Goal: Task Accomplishment & Management: Complete application form

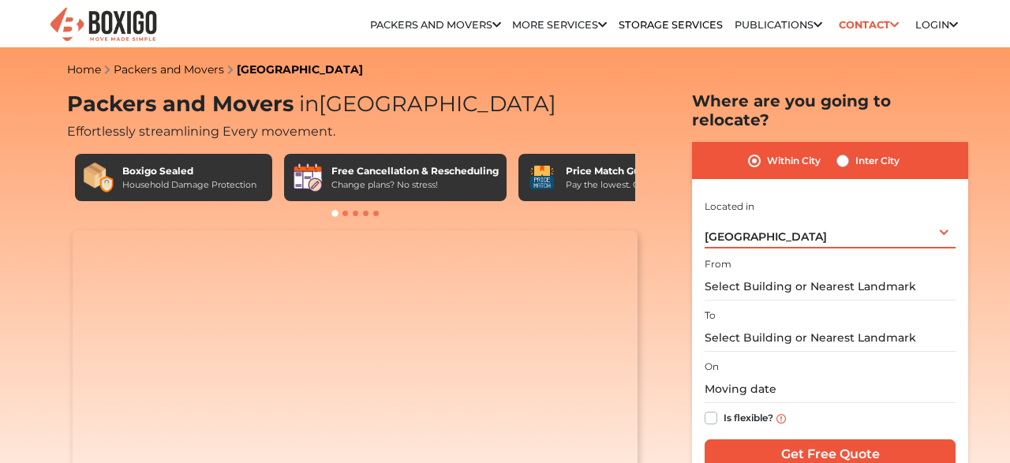
click at [765, 220] on div "Bengaluru Select City Bangalore Bengaluru Bhopal Bhubaneswar Chennai Coimbatore…" at bounding box center [830, 231] width 251 height 33
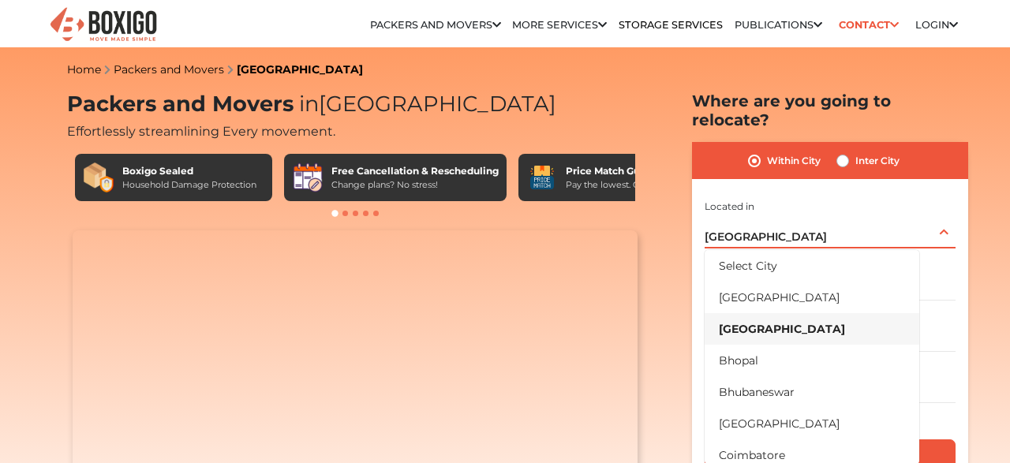
click at [765, 220] on div "Bengaluru Select City Bangalore Bengaluru Bhopal Bhubaneswar Chennai Coimbatore…" at bounding box center [830, 231] width 251 height 33
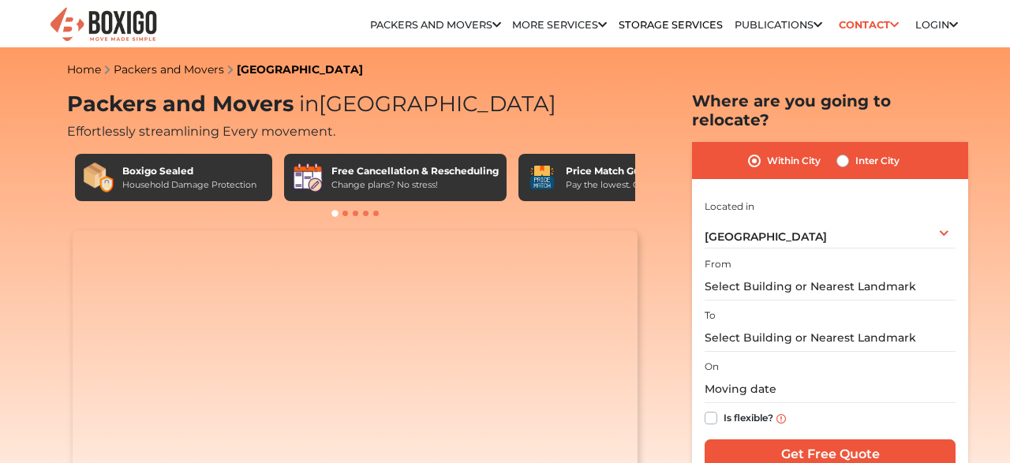
click at [840, 152] on div "Inter City" at bounding box center [867, 161] width 63 height 19
click at [855, 152] on label "Inter City" at bounding box center [877, 161] width 44 height 19
click at [845, 152] on input "Inter City" at bounding box center [842, 160] width 13 height 16
radio input "true"
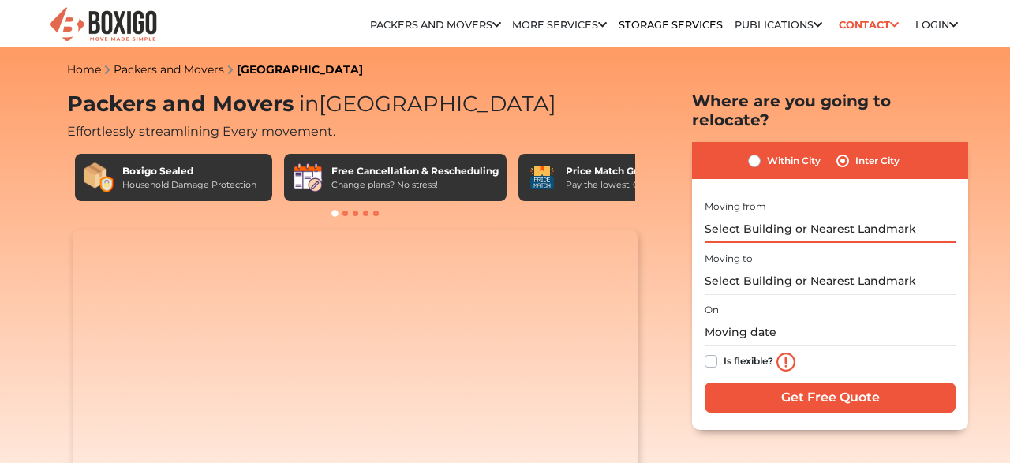
click at [779, 215] on input "text" at bounding box center [830, 229] width 251 height 28
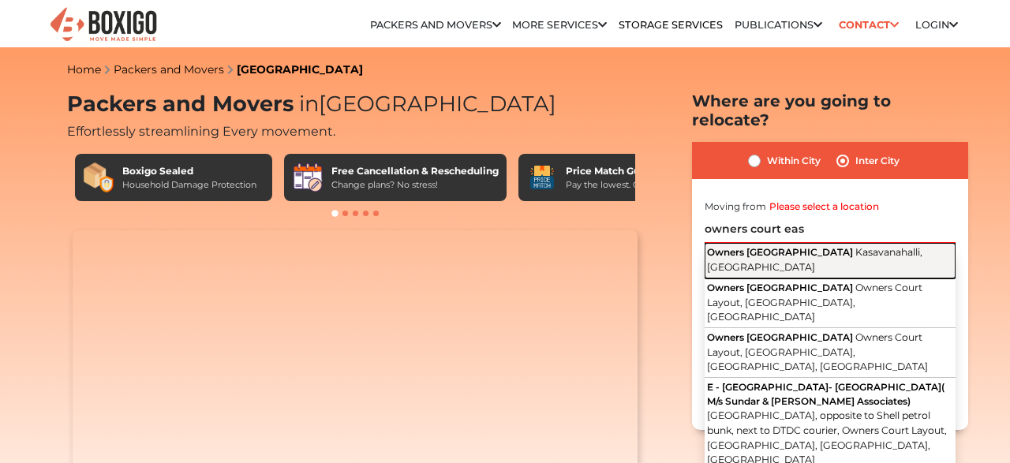
click at [817, 246] on span "Owners [GEOGRAPHIC_DATA]" at bounding box center [780, 252] width 146 height 12
type input "Owners [GEOGRAPHIC_DATA], [GEOGRAPHIC_DATA]"
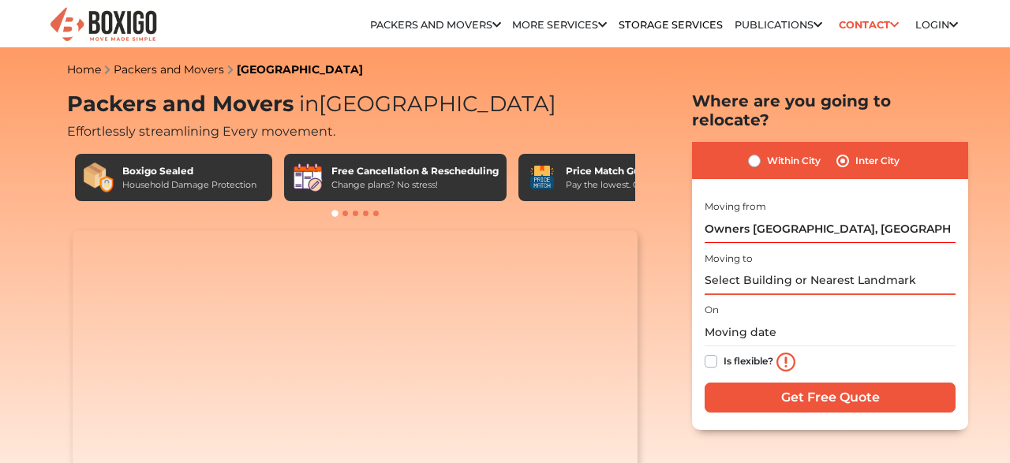
click at [746, 268] on input "text" at bounding box center [830, 282] width 251 height 28
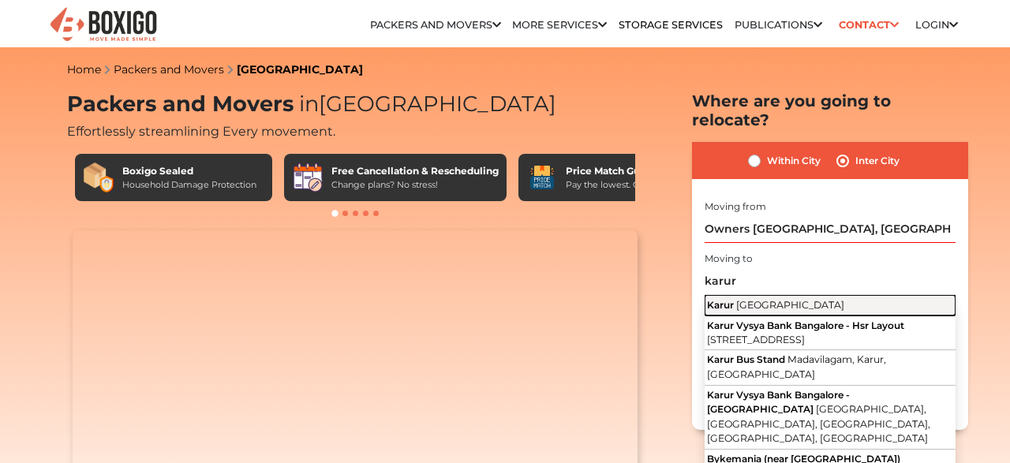
click at [787, 299] on span "[GEOGRAPHIC_DATA]" at bounding box center [790, 305] width 108 height 12
type input "Karur, [GEOGRAPHIC_DATA]"
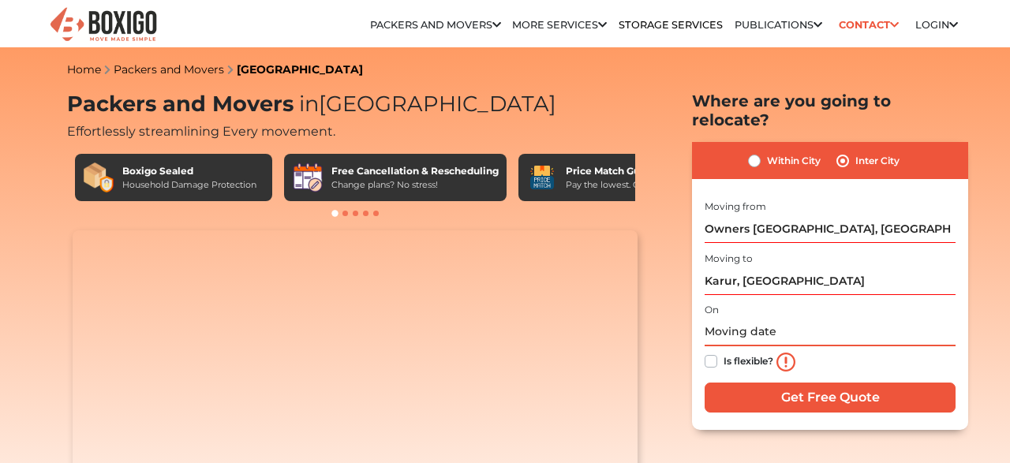
click at [748, 319] on input "text" at bounding box center [830, 333] width 251 height 28
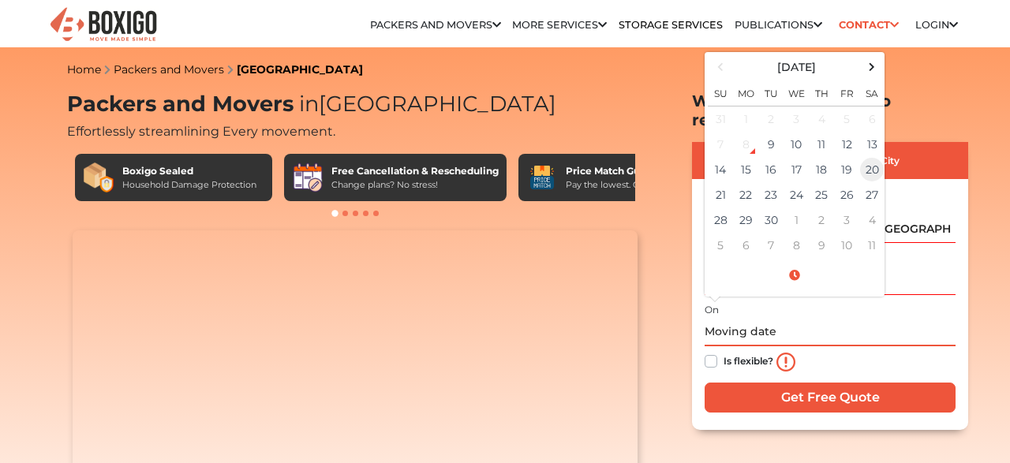
click at [865, 157] on td "20" at bounding box center [871, 169] width 25 height 25
type input "09/20/2025 12:00 AM"
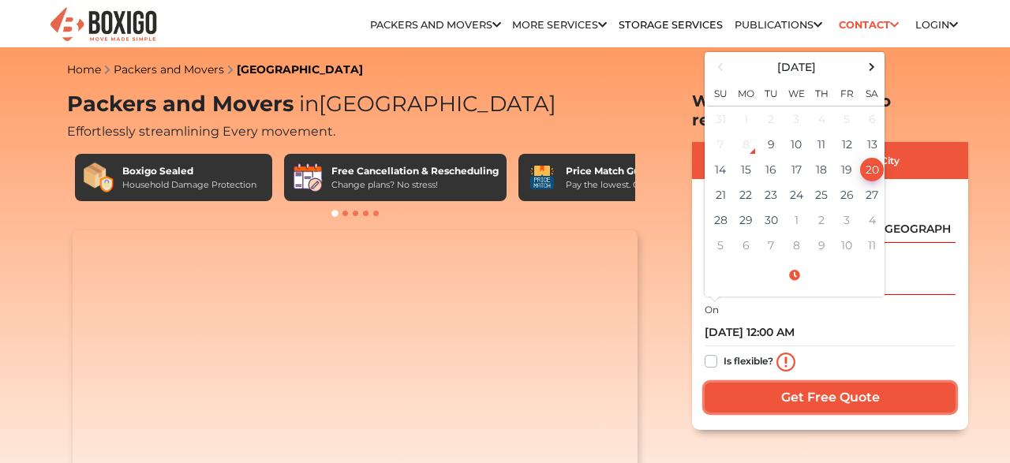
click at [796, 383] on input "Get Free Quote" at bounding box center [830, 398] width 251 height 30
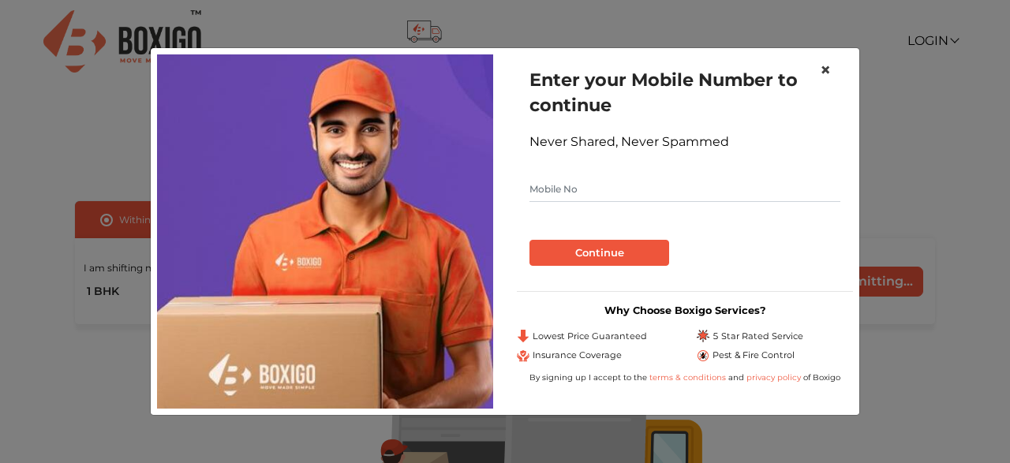
click at [830, 71] on span "×" at bounding box center [825, 69] width 11 height 23
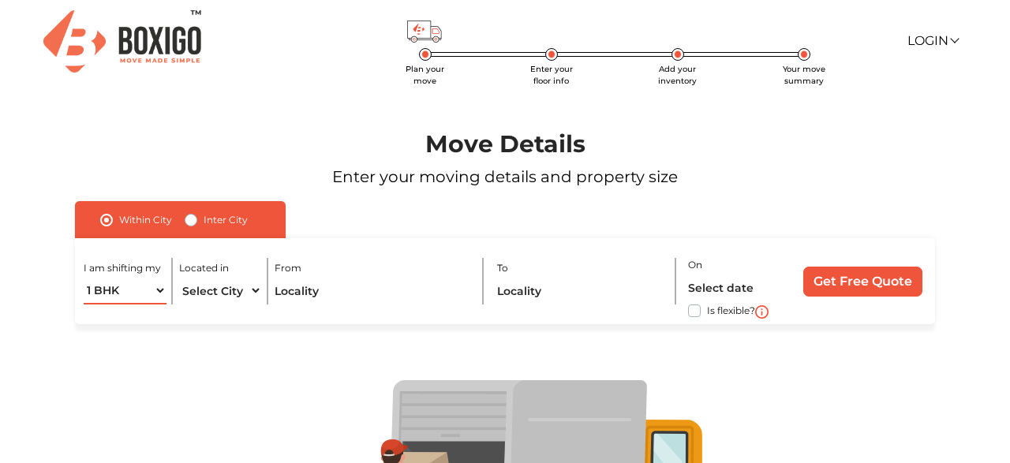
click at [84, 277] on select "1 BHK 2 BHK 3 BHK 3 + BHK FEW ITEMS" at bounding box center [126, 291] width 84 height 28
select select "2 BHK"
click option "2 BHK" at bounding box center [0, 0] width 0 height 0
click at [204, 218] on label "Inter City" at bounding box center [226, 220] width 44 height 19
click at [192, 218] on input "Inter City" at bounding box center [191, 219] width 13 height 16
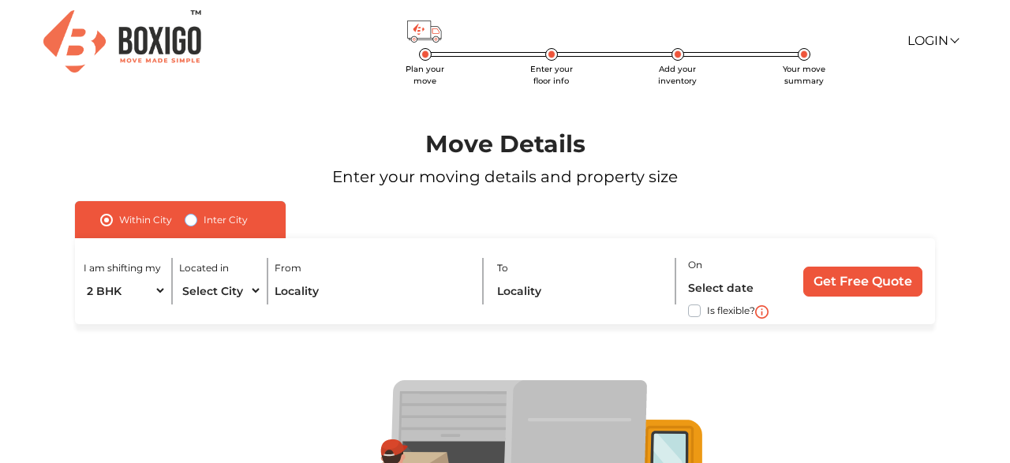
radio input "true"
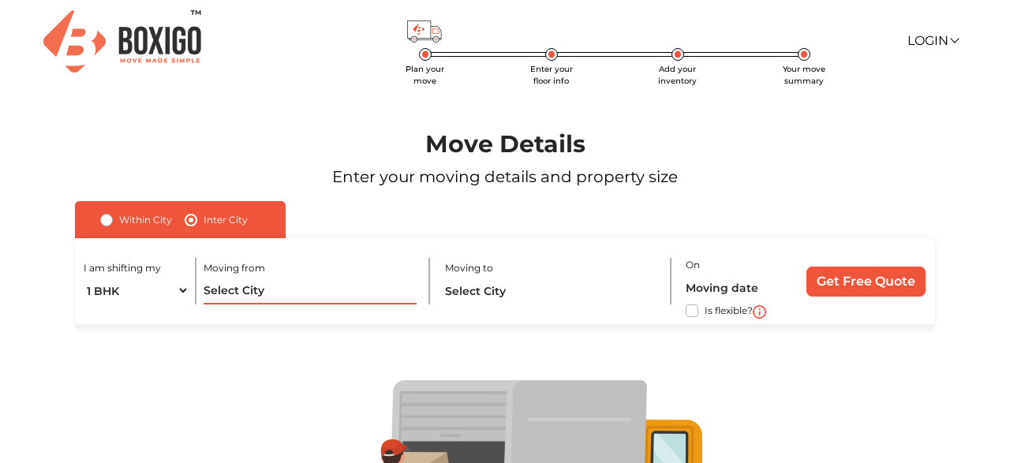
click at [249, 295] on input "text" at bounding box center [310, 291] width 213 height 28
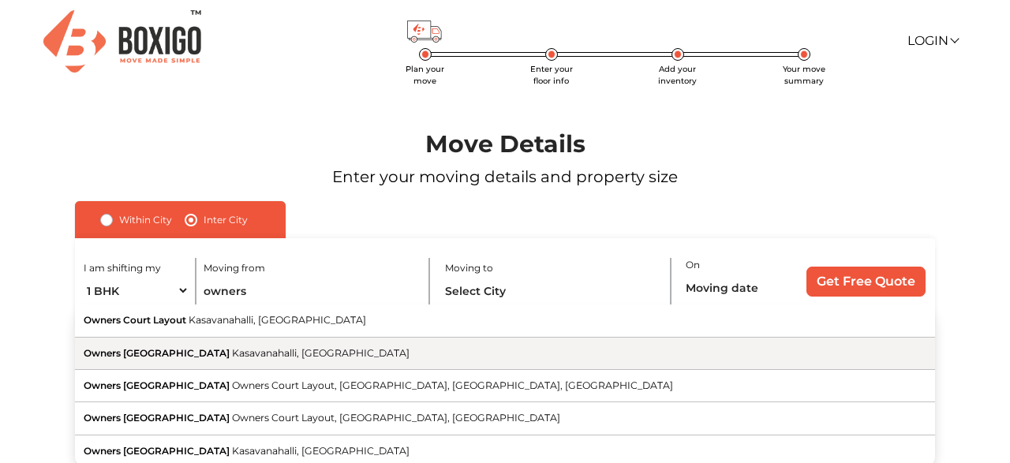
click at [210, 350] on span "Owners [GEOGRAPHIC_DATA]" at bounding box center [157, 353] width 146 height 12
type input "Owners [GEOGRAPHIC_DATA], [GEOGRAPHIC_DATA]"
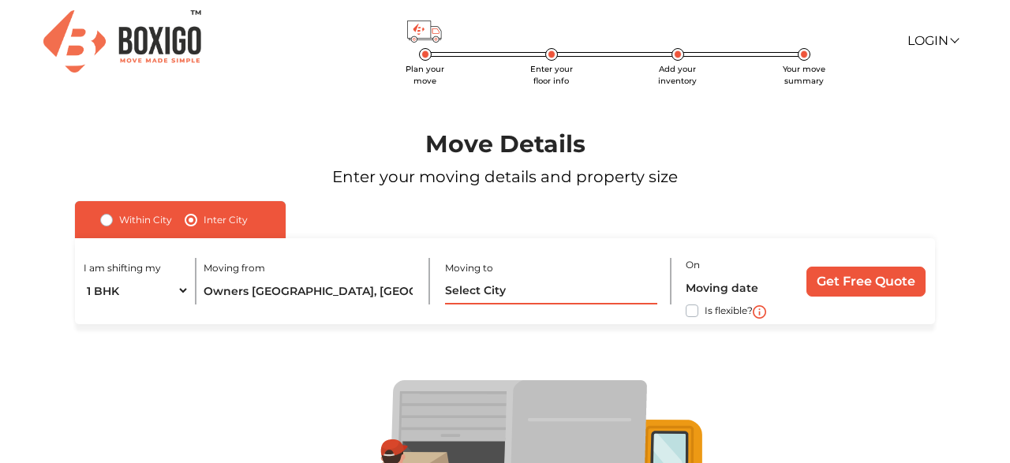
click at [495, 294] on input "text" at bounding box center [551, 291] width 213 height 28
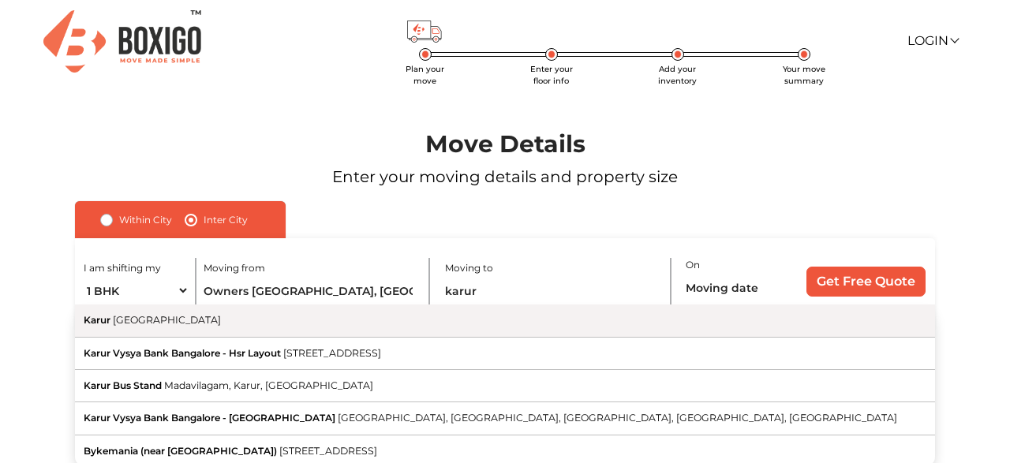
click at [416, 321] on button "Karur [GEOGRAPHIC_DATA]" at bounding box center [505, 321] width 860 height 32
type input "Karur, [GEOGRAPHIC_DATA]"
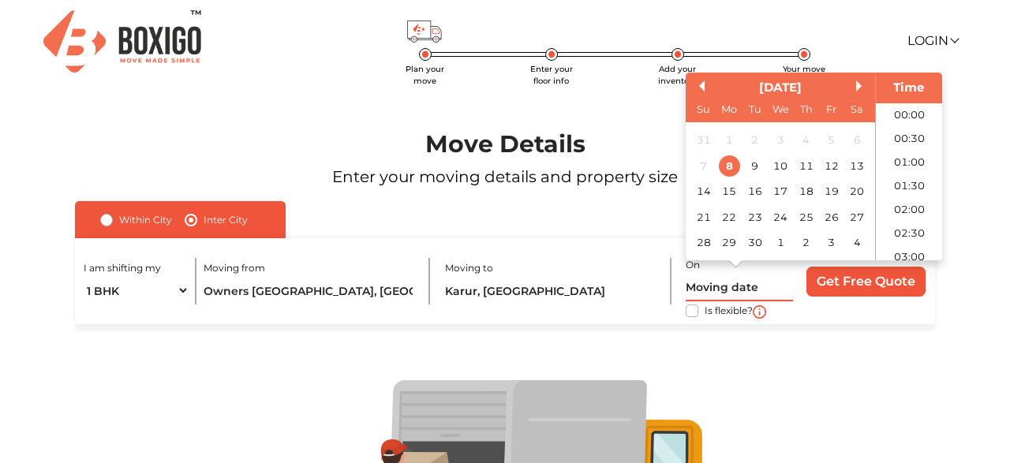
click at [729, 288] on input "text" at bounding box center [739, 288] width 107 height 28
click at [858, 196] on div "20" at bounding box center [857, 191] width 21 height 21
type input "[DATE] 12:00 AM"
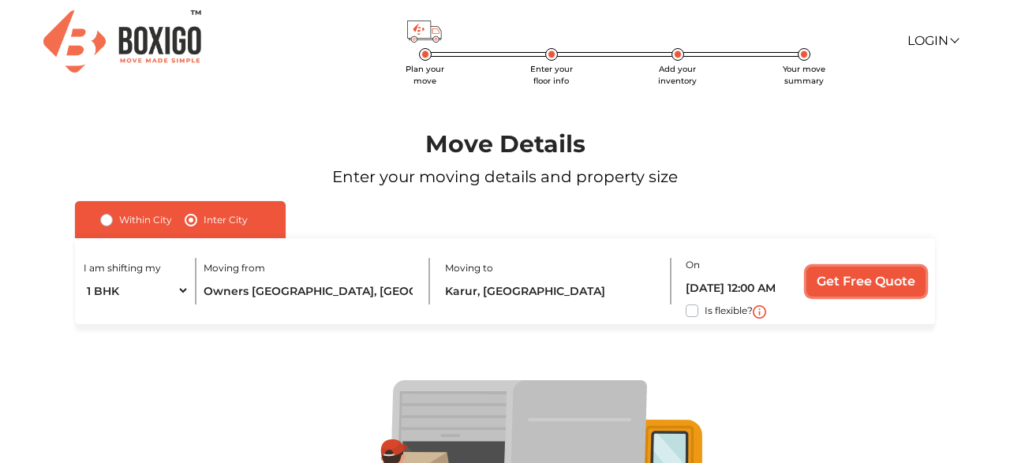
click at [870, 285] on input "Get Free Quote" at bounding box center [865, 282] width 119 height 30
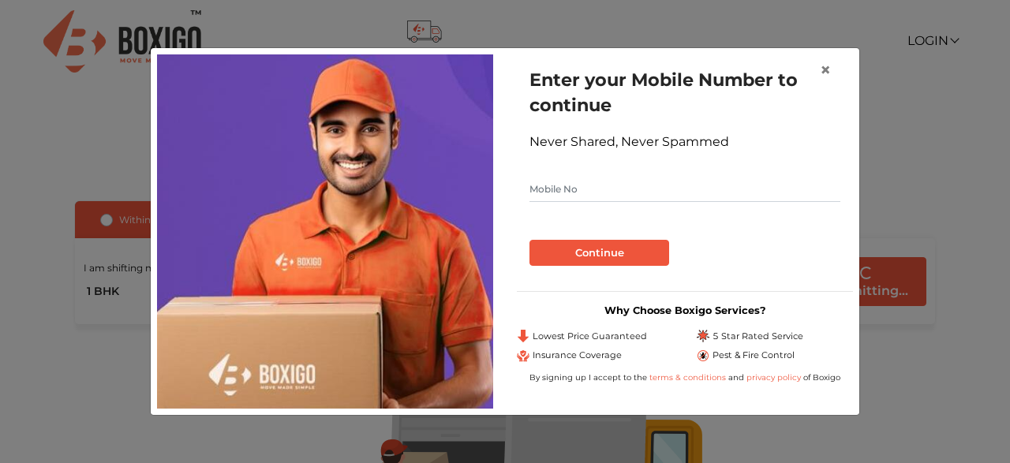
click at [561, 189] on input "text" at bounding box center [684, 189] width 311 height 25
type input "9080485177"
click at [578, 255] on button "Continue" at bounding box center [599, 253] width 140 height 27
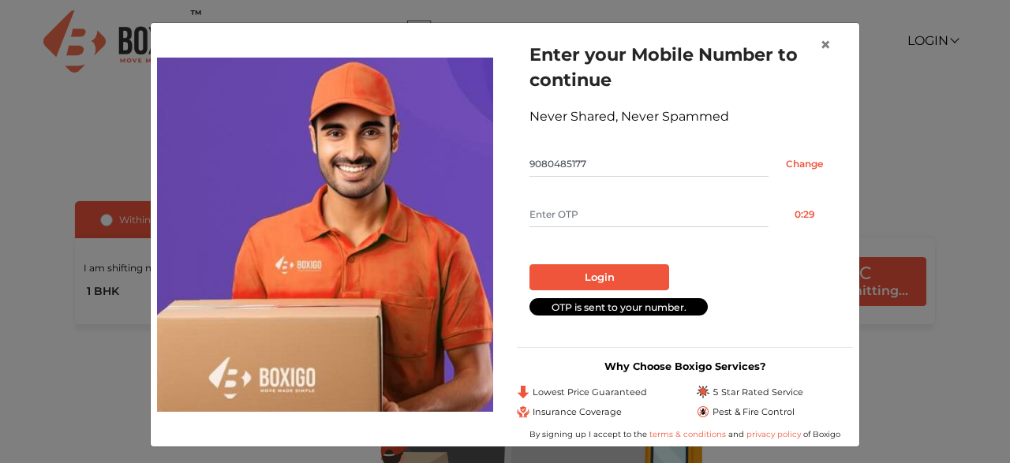
click at [577, 210] on input "text" at bounding box center [648, 214] width 239 height 25
type input "7193"
click at [623, 272] on button "Login" at bounding box center [599, 277] width 140 height 27
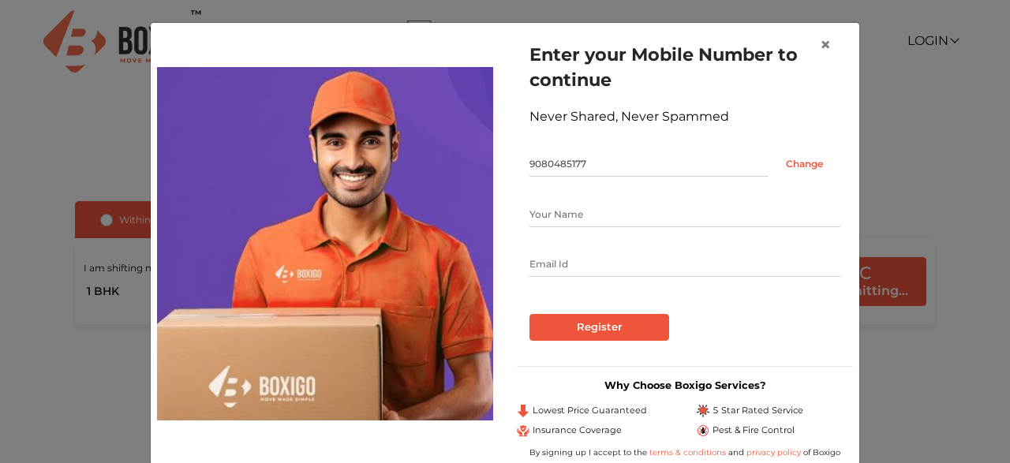
click at [567, 216] on input "text" at bounding box center [684, 214] width 311 height 25
type input "[PERSON_NAME]"
type input "[EMAIL_ADDRESS][DOMAIN_NAME]"
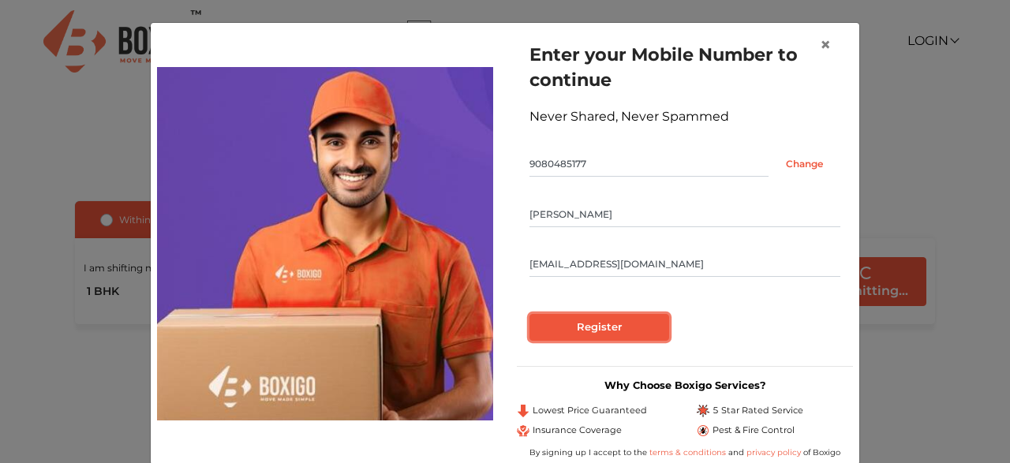
click at [599, 327] on input "Register" at bounding box center [599, 327] width 140 height 27
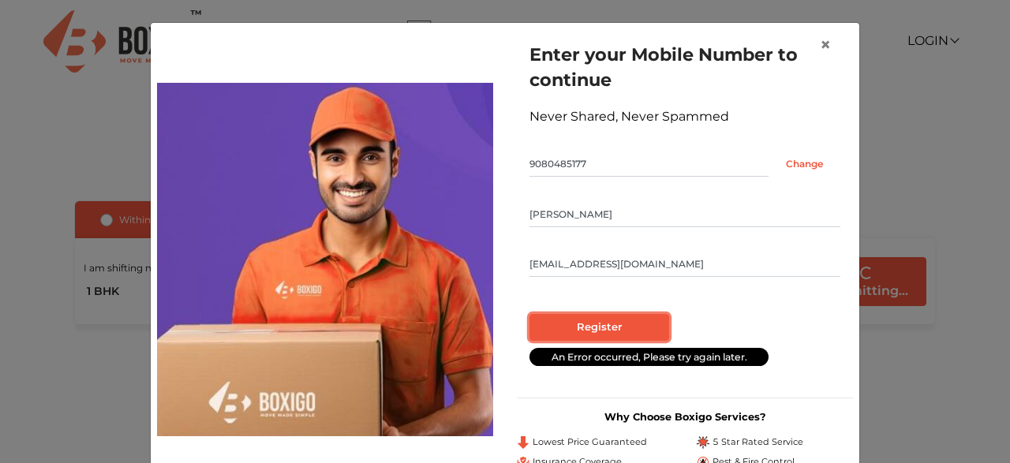
click at [600, 327] on input "Register" at bounding box center [599, 327] width 140 height 27
drag, startPoint x: 597, startPoint y: 215, endPoint x: 768, endPoint y: 193, distance: 172.0
click at [768, 202] on input "[PERSON_NAME]" at bounding box center [684, 214] width 311 height 25
type input "sivasangeeth"
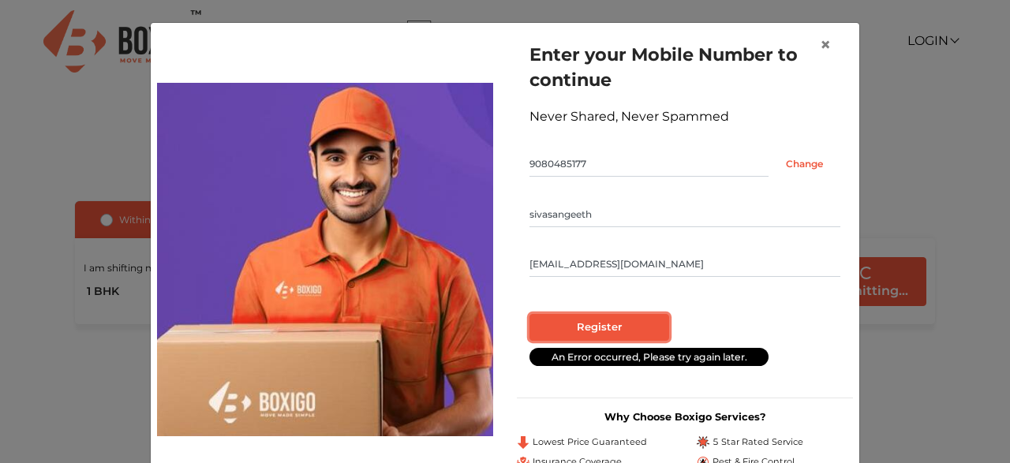
click at [605, 327] on input "Register" at bounding box center [599, 327] width 140 height 27
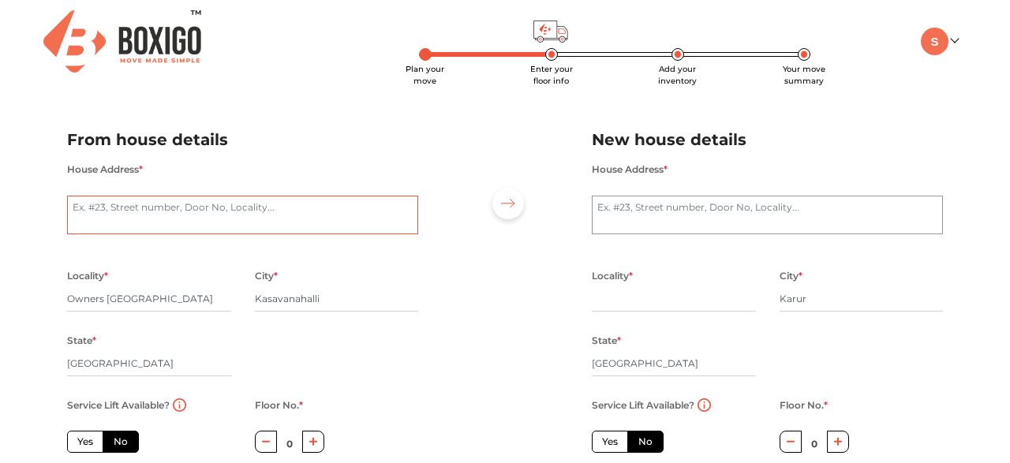
click at [189, 217] on textarea "House Address *" at bounding box center [242, 215] width 351 height 39
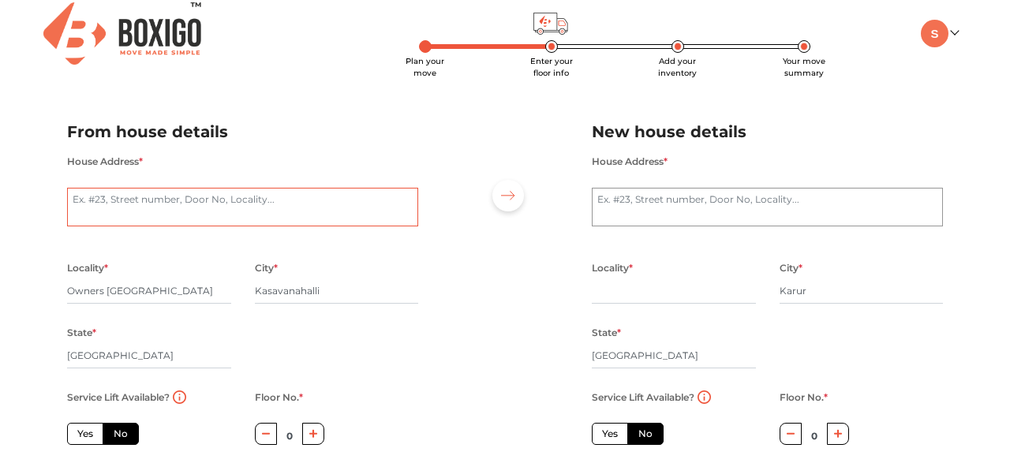
scroll to position [9, 0]
type textarea "201, Pragathi Residency, Owners court east"
click at [143, 294] on input "Owners [GEOGRAPHIC_DATA]" at bounding box center [149, 290] width 164 height 25
click at [302, 290] on input "Kasavanahalli" at bounding box center [337, 290] width 164 height 25
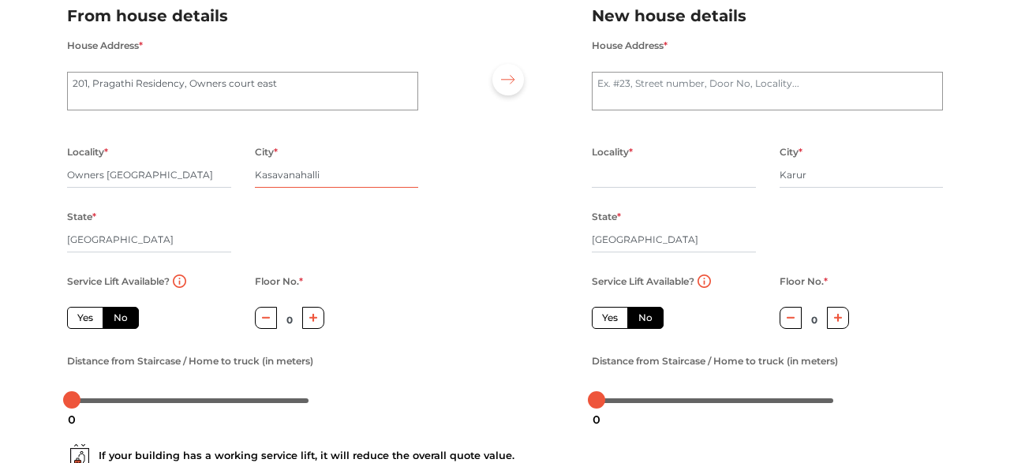
scroll to position [130, 0]
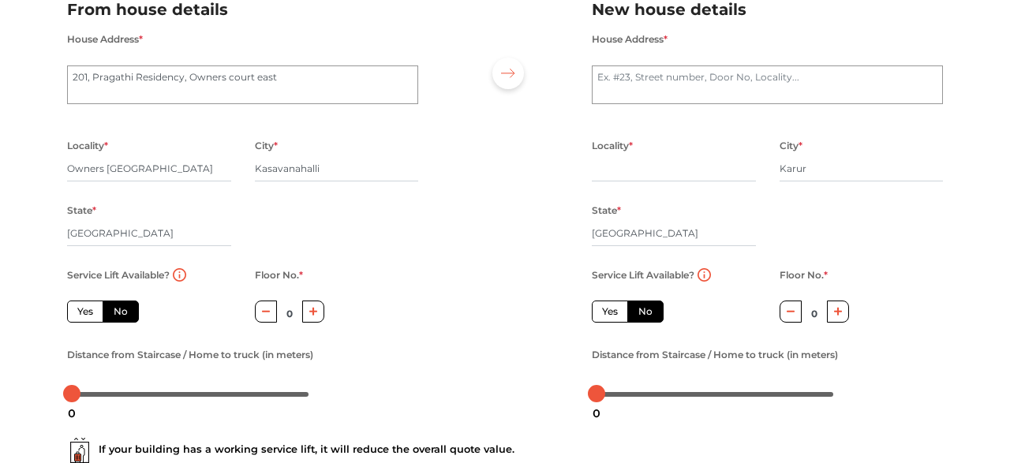
click at [78, 316] on label "Yes" at bounding box center [85, 312] width 36 height 22
click at [78, 315] on input "Yes" at bounding box center [82, 310] width 10 height 10
radio input "true"
click at [108, 316] on label "No" at bounding box center [121, 312] width 36 height 22
click at [114, 315] on input "No" at bounding box center [119, 310] width 10 height 10
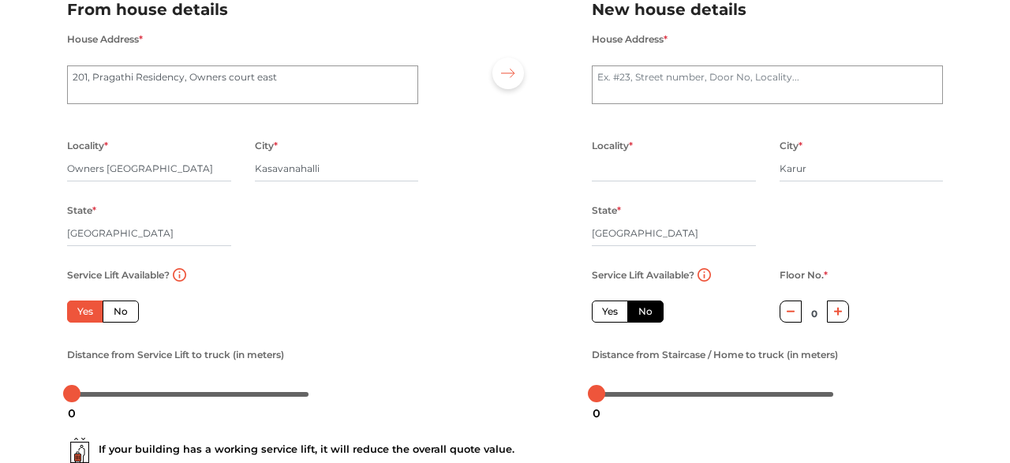
radio input "true"
click at [88, 316] on label "Yes" at bounding box center [85, 312] width 36 height 22
click at [88, 315] on input "Yes" at bounding box center [82, 310] width 10 height 10
radio input "true"
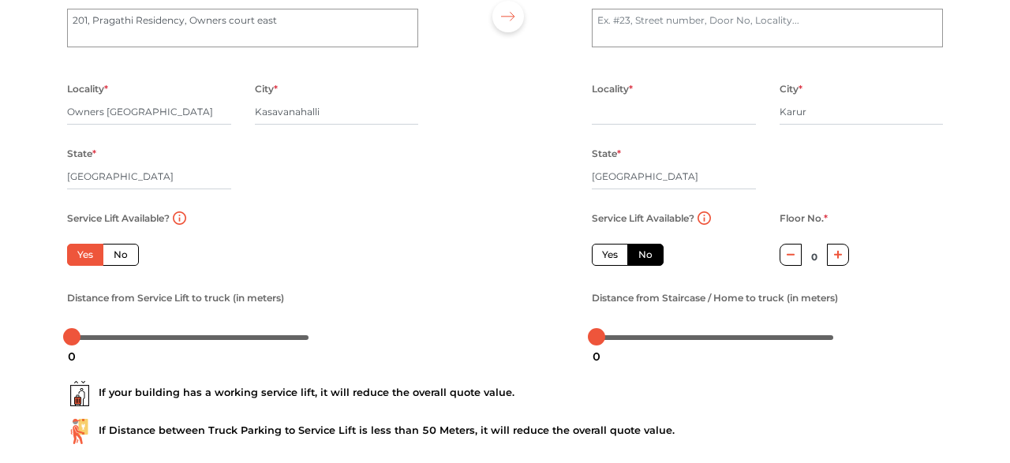
scroll to position [189, 0]
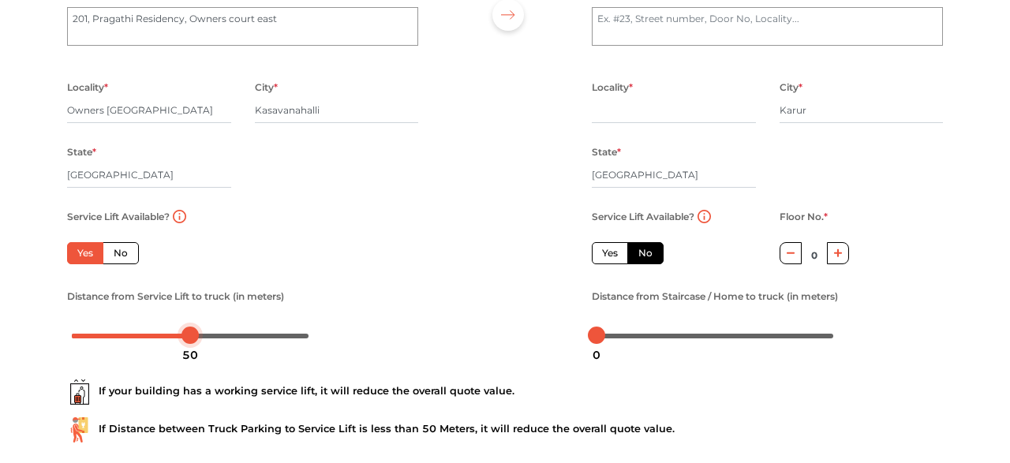
drag, startPoint x: 73, startPoint y: 339, endPoint x: 191, endPoint y: 329, distance: 118.0
click at [191, 329] on div at bounding box center [190, 335] width 246 height 25
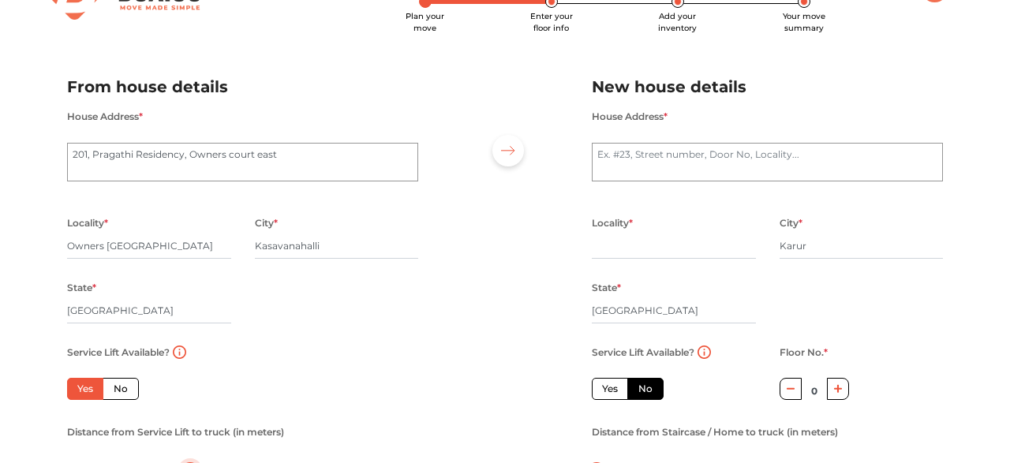
scroll to position [51, 0]
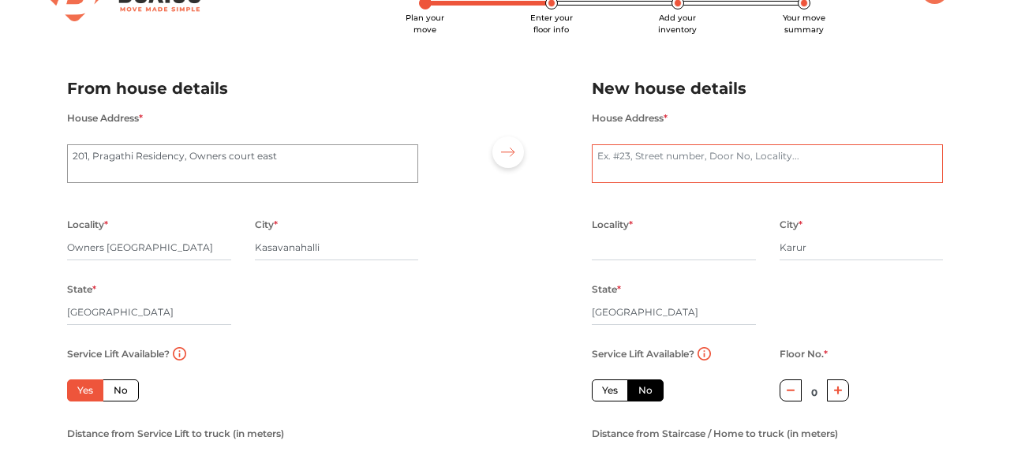
click at [620, 163] on textarea "House Address *" at bounding box center [767, 163] width 351 height 39
type textarea "[STREET_ADDRESS][PERSON_NAME]"
click at [607, 260] on input "text" at bounding box center [674, 247] width 164 height 25
type input "Karur"
click at [806, 251] on input "Karur" at bounding box center [862, 247] width 164 height 25
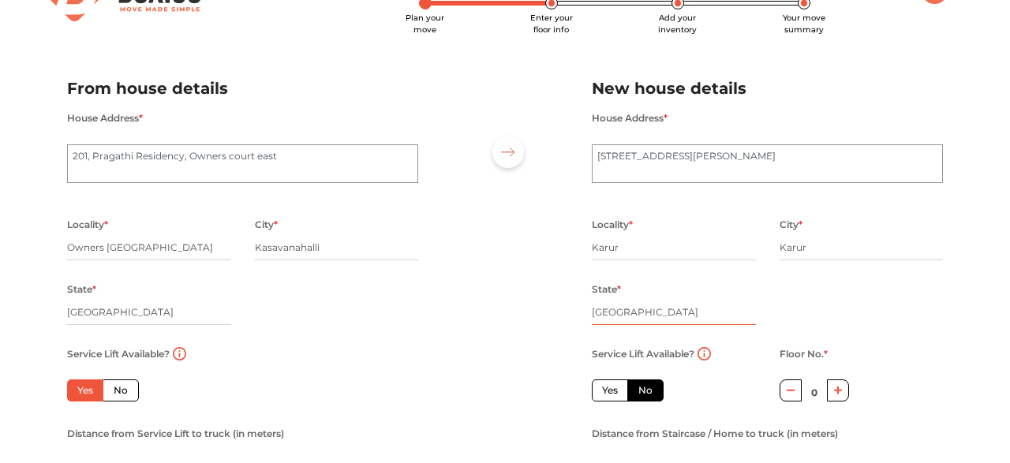
click at [637, 309] on input "[GEOGRAPHIC_DATA]" at bounding box center [674, 312] width 164 height 25
click at [690, 160] on textarea "[STREET_ADDRESS][PERSON_NAME]" at bounding box center [767, 163] width 351 height 39
click at [615, 153] on textarea "[STREET_ADDRESS][PERSON_NAME]" at bounding box center [767, 163] width 351 height 39
type textarea "28, 3rd corss"
click at [629, 249] on input "Karur" at bounding box center [674, 247] width 164 height 25
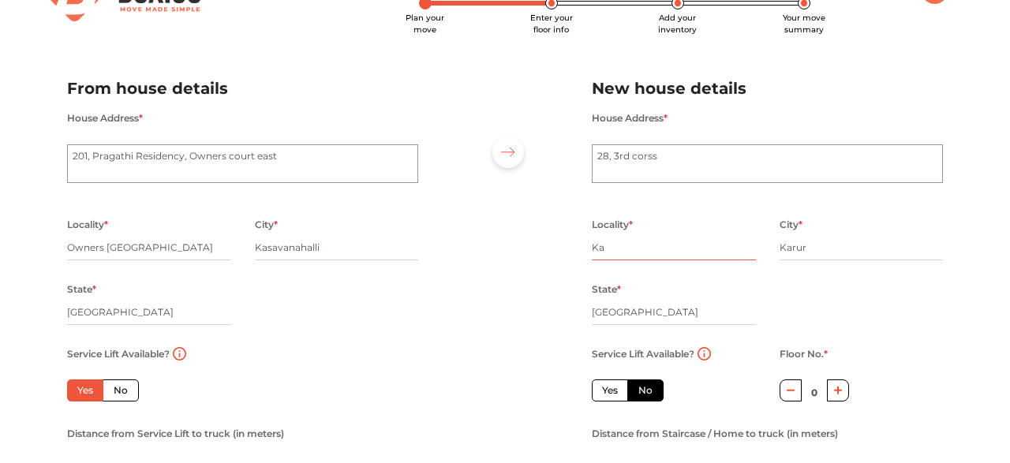
type input "K"
paste input "[PERSON_NAME][GEOGRAPHIC_DATA]"
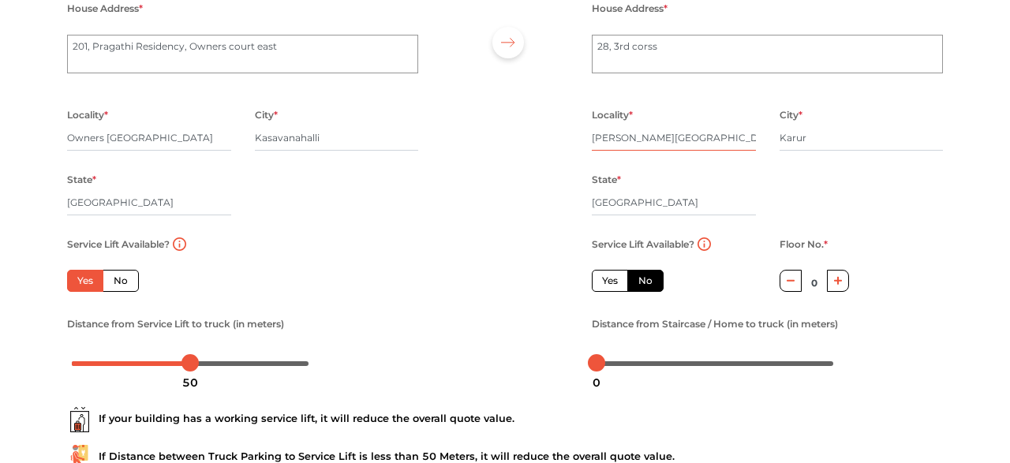
scroll to position [163, 0]
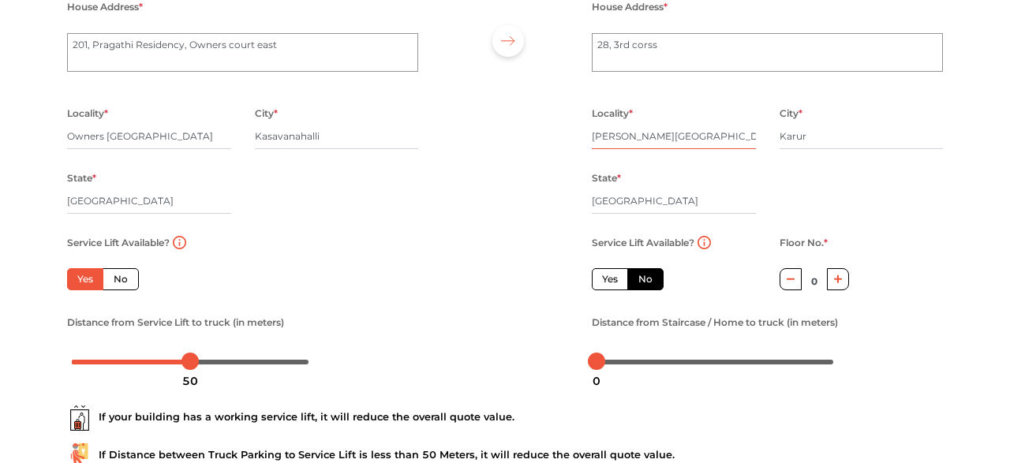
type input "[PERSON_NAME][GEOGRAPHIC_DATA]"
click at [840, 279] on icon "button" at bounding box center [838, 279] width 9 height 9
type input "1"
drag, startPoint x: 597, startPoint y: 365, endPoint x: 647, endPoint y: 371, distance: 50.9
click at [647, 301] on body "Plan your move Enter your floor info Add your inventory Your move summary My Mo…" at bounding box center [505, 68] width 1010 height 463
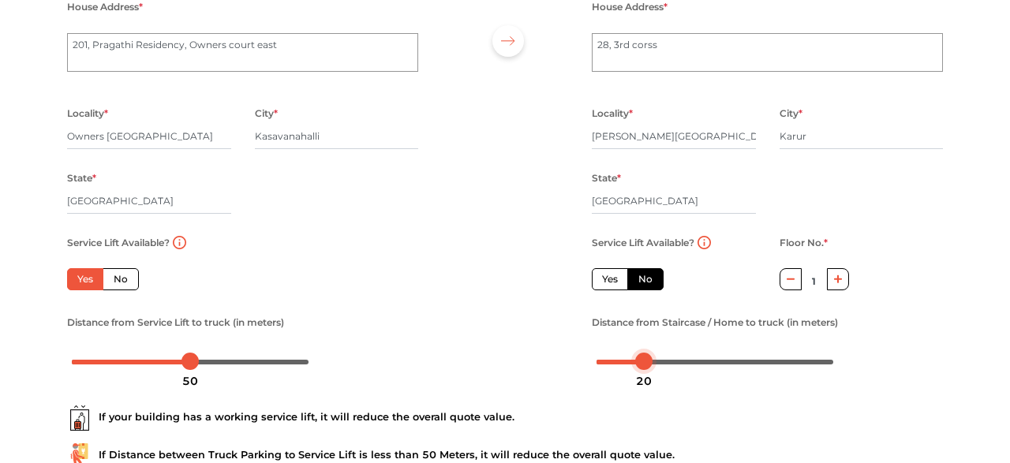
click at [643, 363] on div at bounding box center [643, 361] width 17 height 17
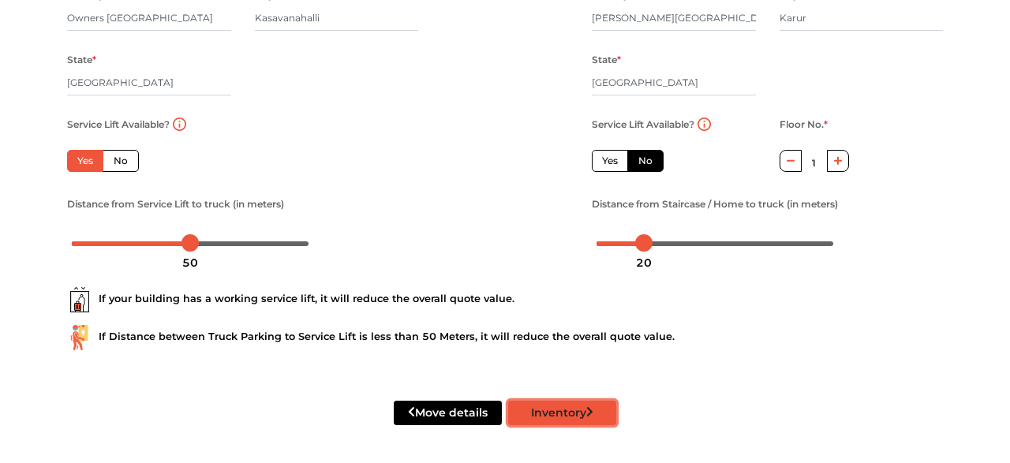
click at [547, 413] on button "Inventory" at bounding box center [562, 413] width 108 height 24
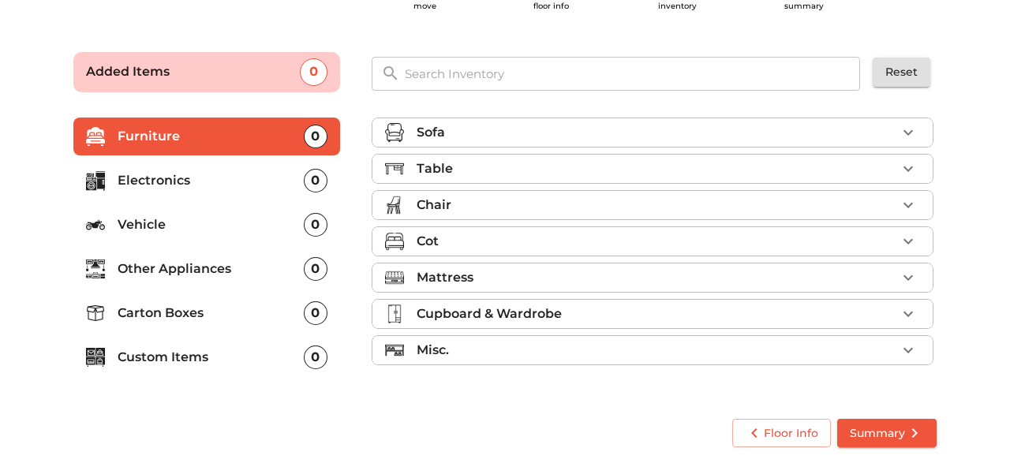
scroll to position [75, 0]
click at [739, 167] on div "Table" at bounding box center [657, 168] width 480 height 19
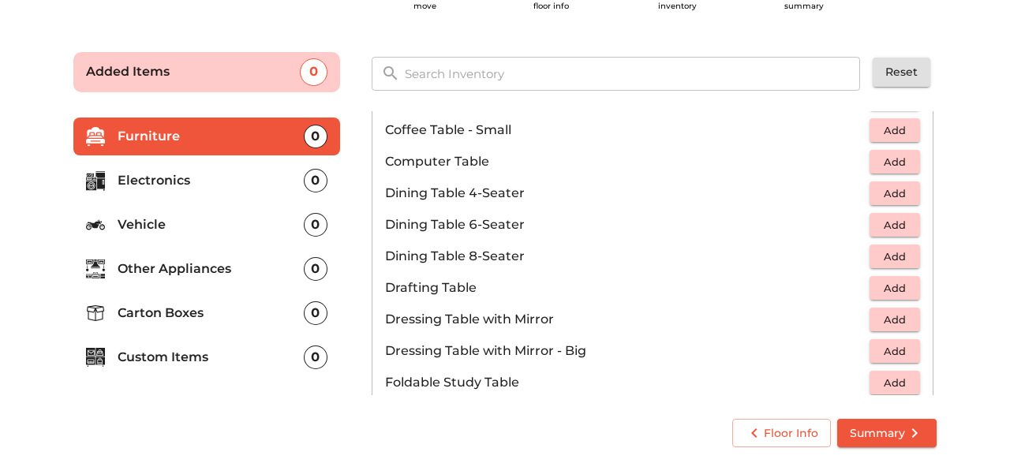
scroll to position [253, 0]
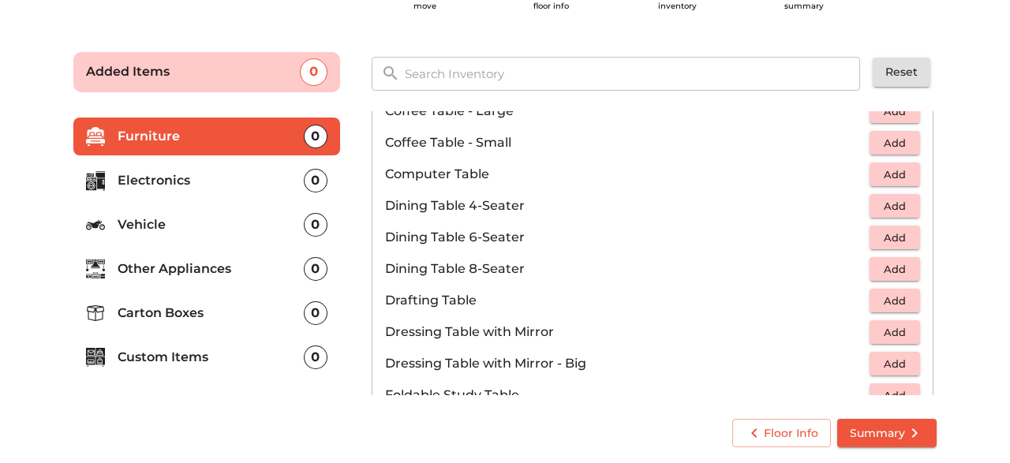
click at [907, 205] on span "Add" at bounding box center [894, 206] width 35 height 18
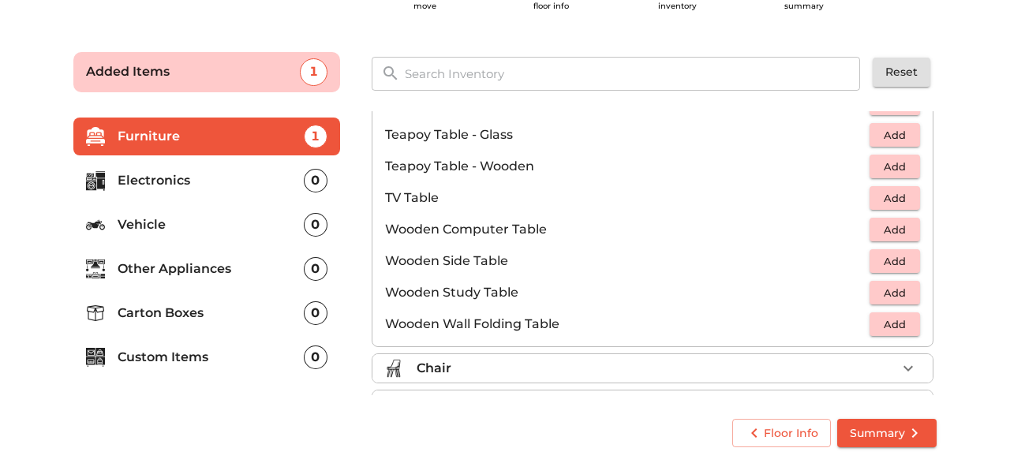
scroll to position [956, 0]
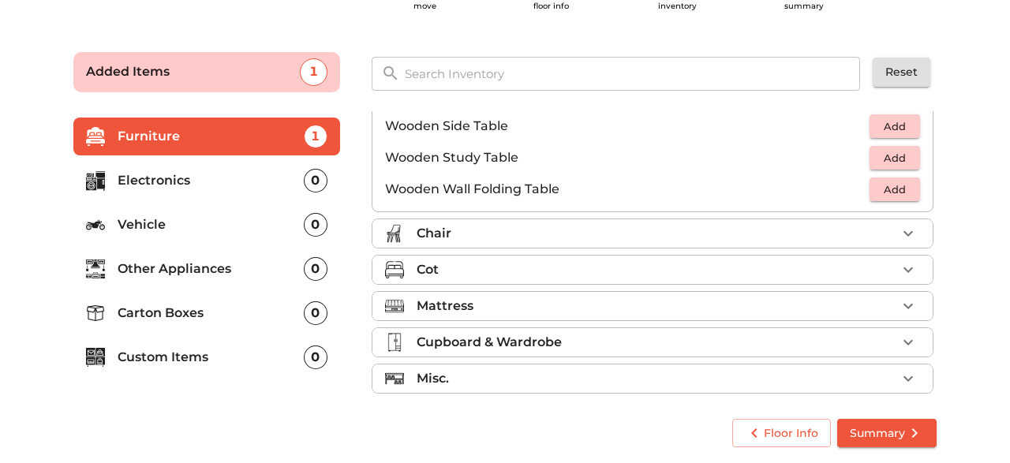
click at [517, 229] on div "Chair" at bounding box center [657, 233] width 480 height 19
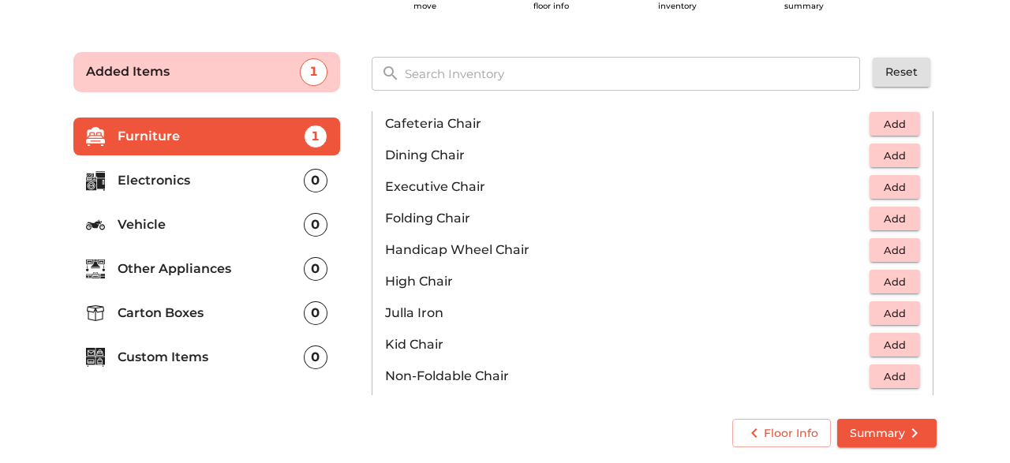
scroll to position [102, 0]
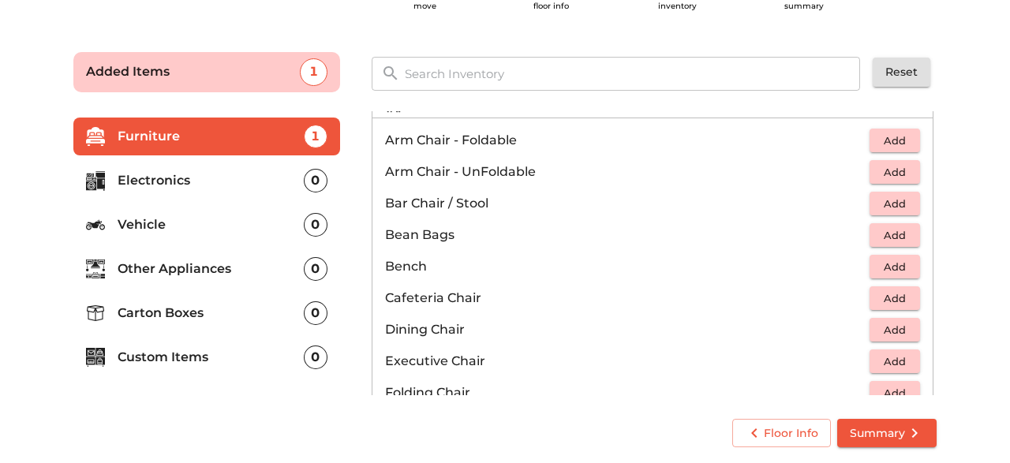
click at [895, 166] on span "Add" at bounding box center [894, 172] width 35 height 18
click at [905, 166] on icon "button" at bounding box center [908, 172] width 19 height 19
click at [859, 165] on icon "button" at bounding box center [860, 172] width 19 height 19
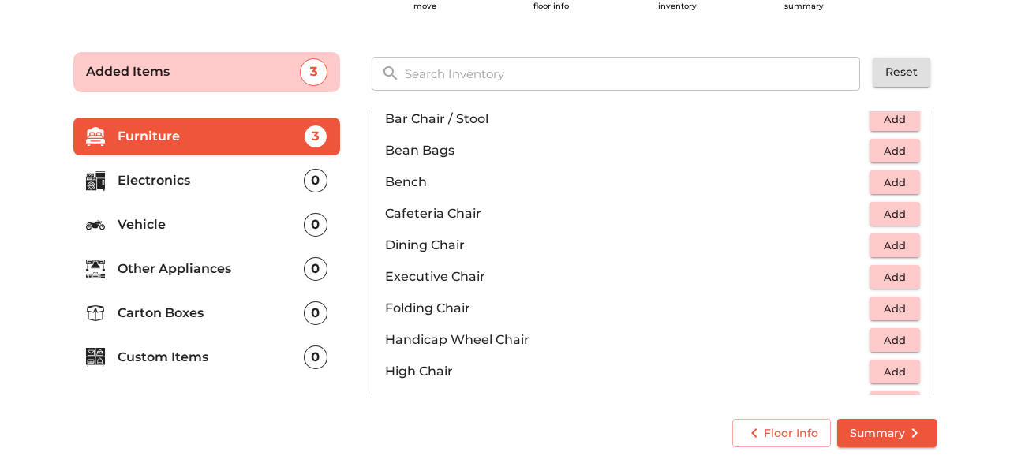
scroll to position [193, 0]
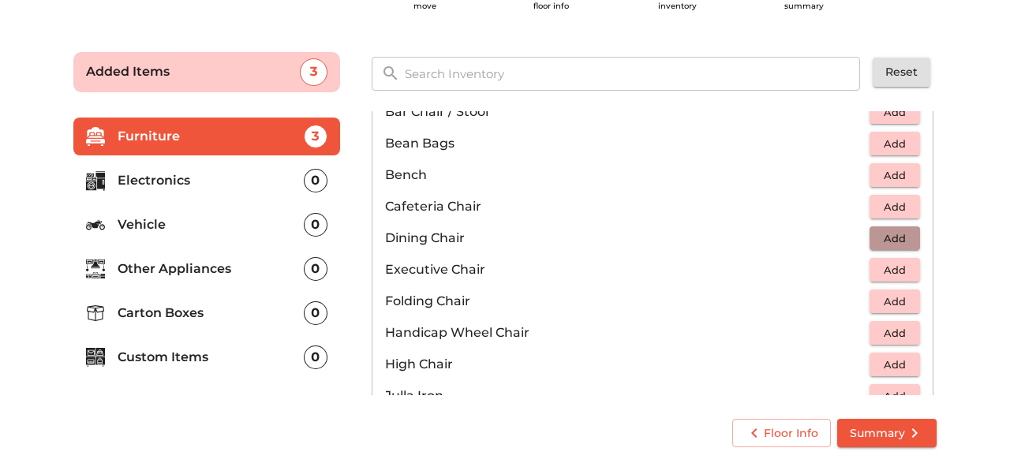
click at [888, 230] on span "Add" at bounding box center [894, 239] width 35 height 18
click at [907, 234] on icon "button" at bounding box center [908, 238] width 19 height 19
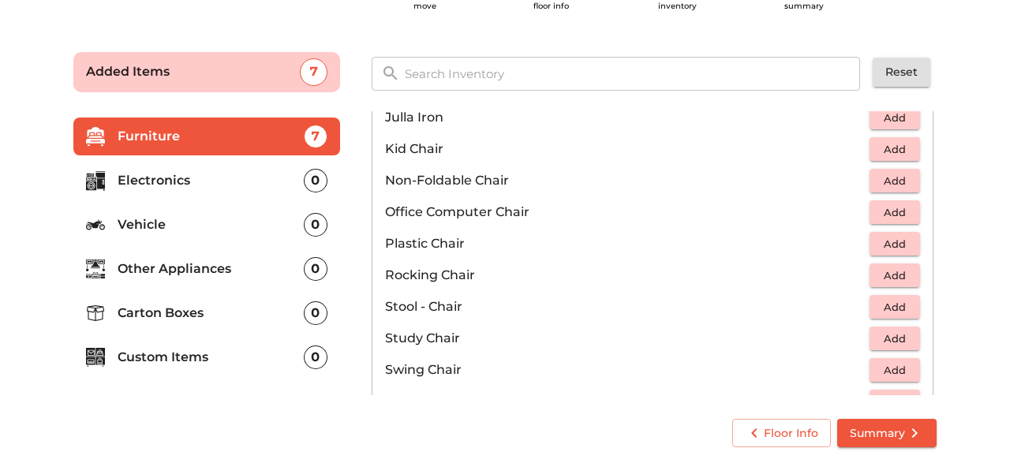
scroll to position [473, 0]
click at [910, 239] on span "Add" at bounding box center [894, 243] width 35 height 18
click at [910, 241] on icon "button" at bounding box center [908, 242] width 19 height 19
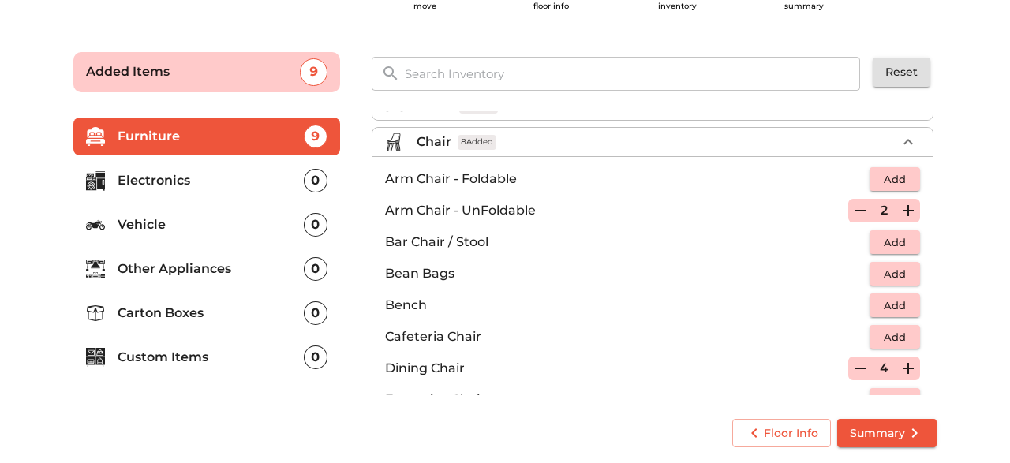
scroll to position [0, 0]
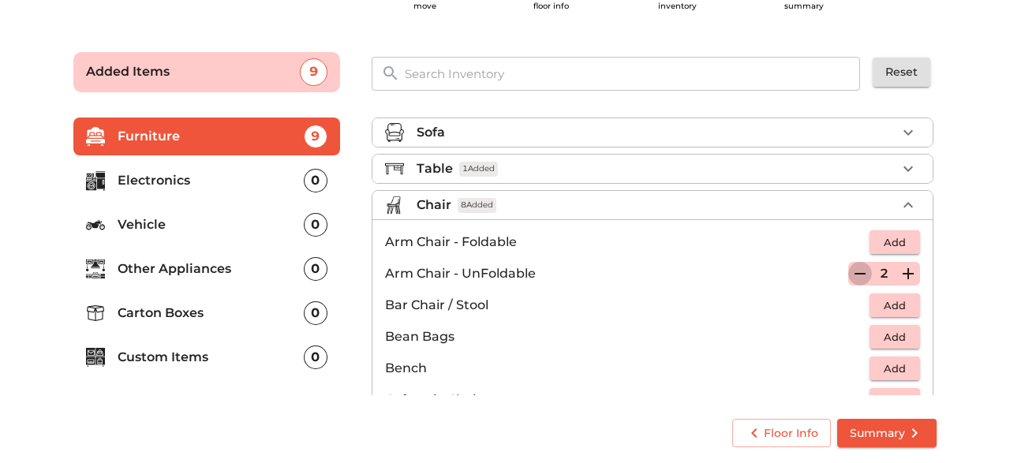
click at [859, 269] on icon "button" at bounding box center [860, 273] width 19 height 19
click at [859, 269] on icon "button" at bounding box center [860, 274] width 11 height 14
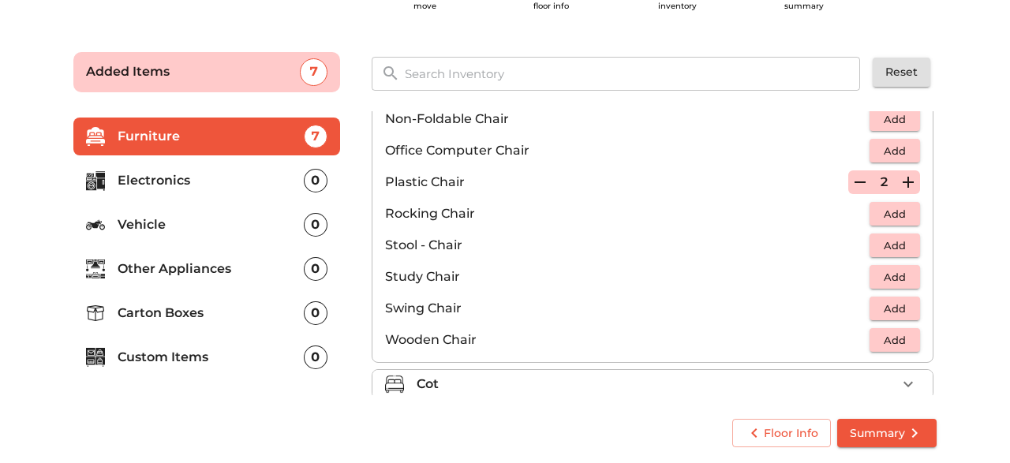
scroll to position [534, 0]
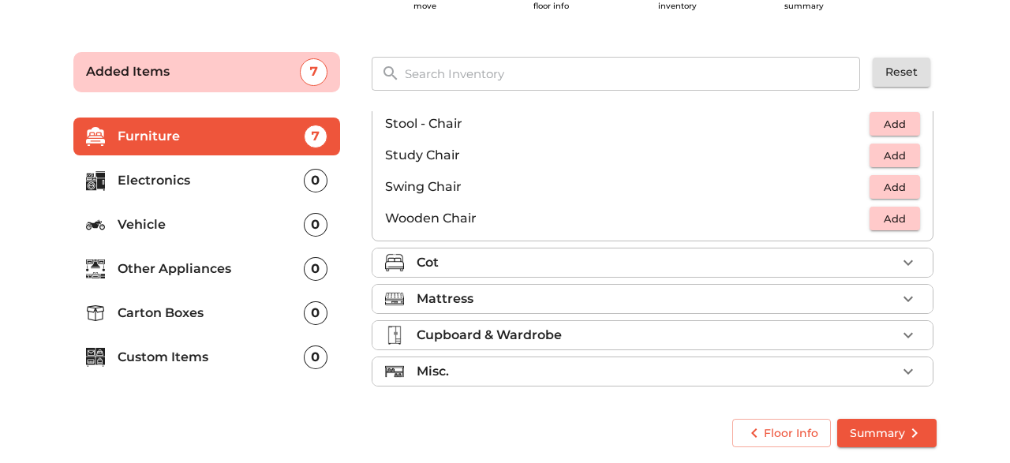
click at [479, 256] on div "Cot" at bounding box center [657, 262] width 480 height 19
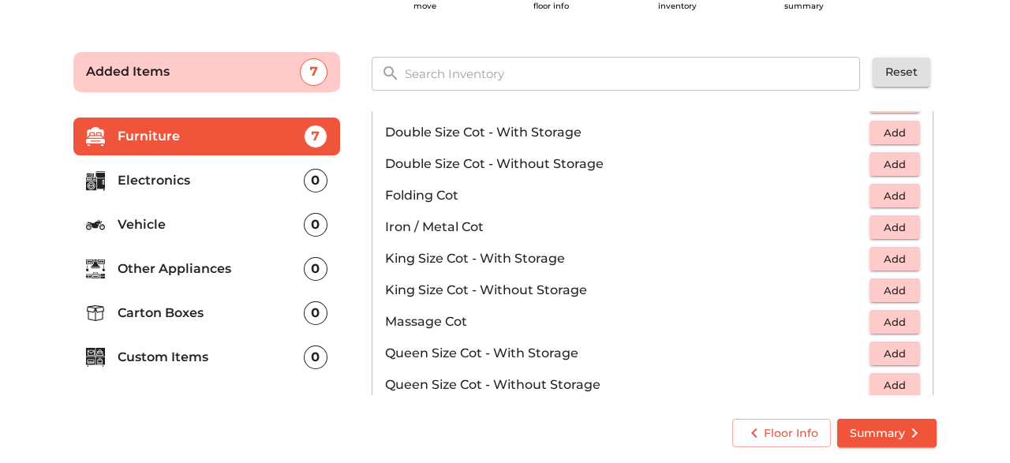
scroll to position [305, 0]
click at [896, 282] on span "Add" at bounding box center [894, 290] width 35 height 18
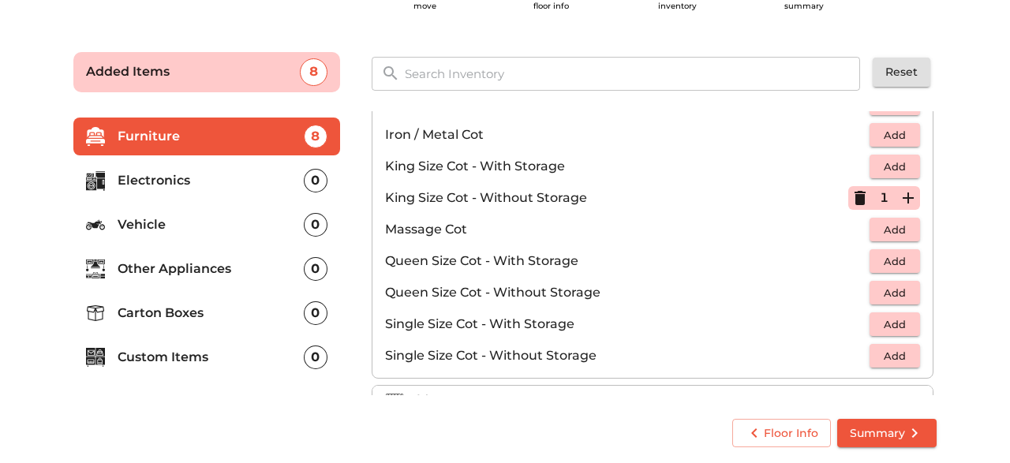
scroll to position [399, 0]
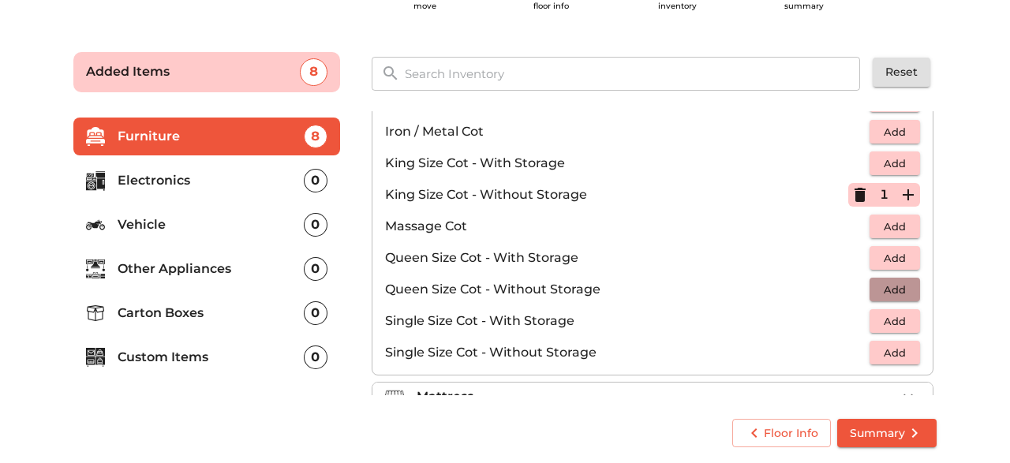
click at [891, 285] on span "Add" at bounding box center [894, 290] width 35 height 18
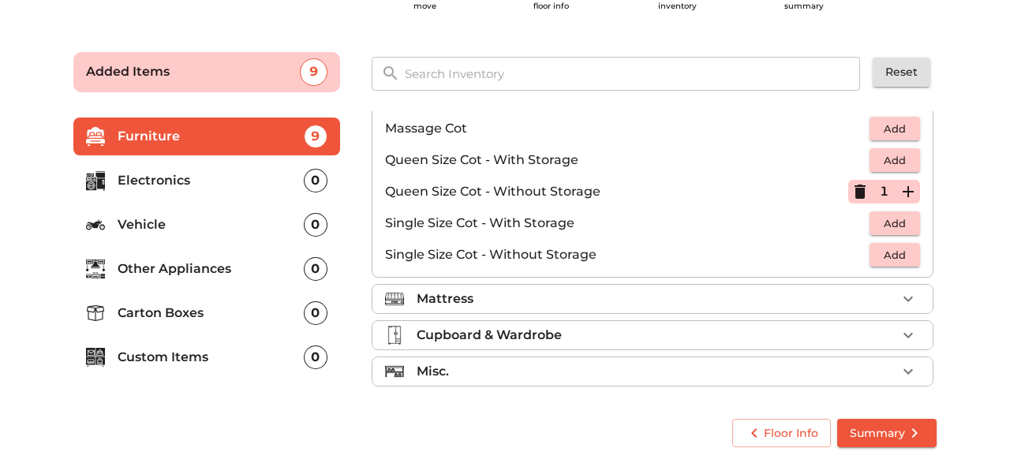
click at [612, 290] on div "Mattress" at bounding box center [657, 299] width 480 height 19
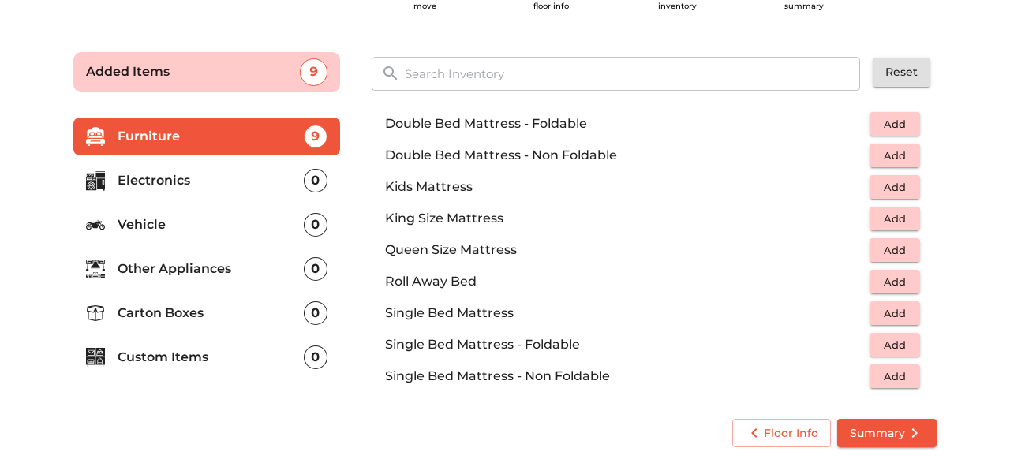
scroll to position [190, 0]
click at [892, 219] on span "Add" at bounding box center [894, 220] width 35 height 18
click at [904, 248] on span "Add" at bounding box center [894, 251] width 35 height 18
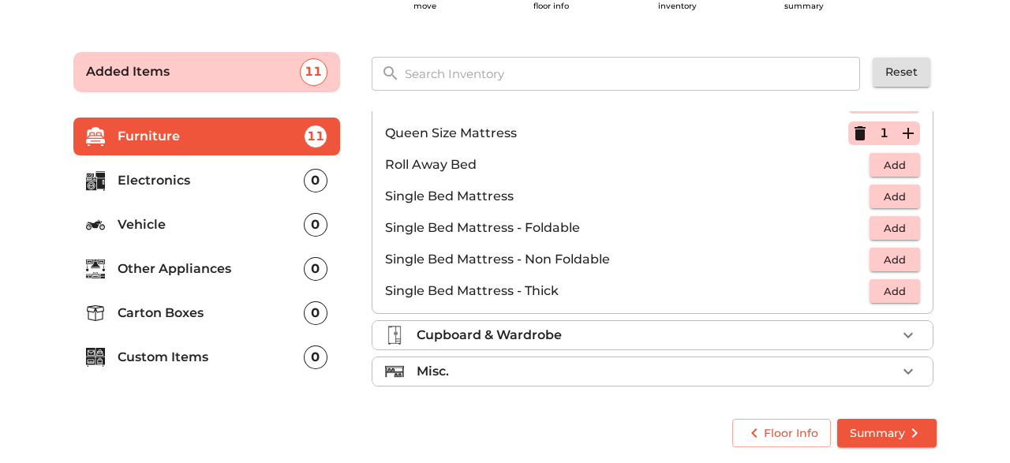
click at [664, 329] on div "Cupboard & Wardrobe" at bounding box center [657, 335] width 480 height 19
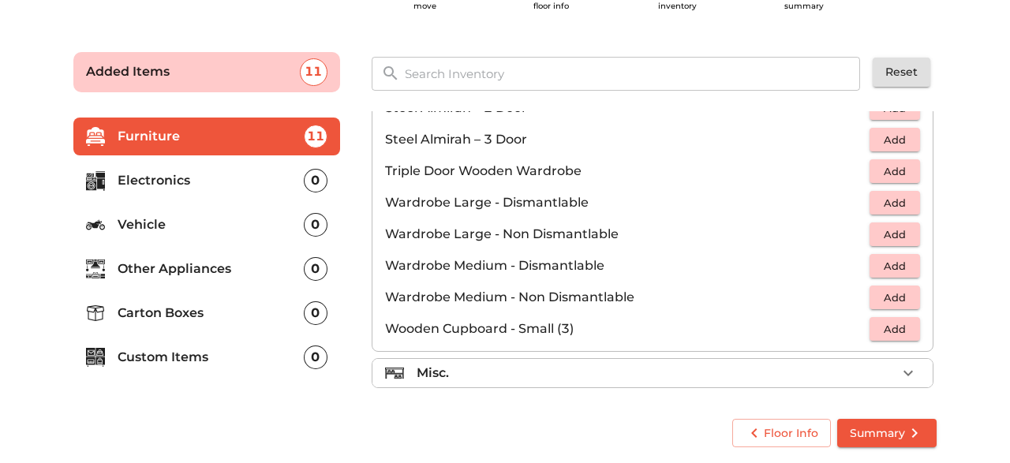
scroll to position [529, 0]
click at [556, 362] on div "Misc." at bounding box center [657, 371] width 480 height 19
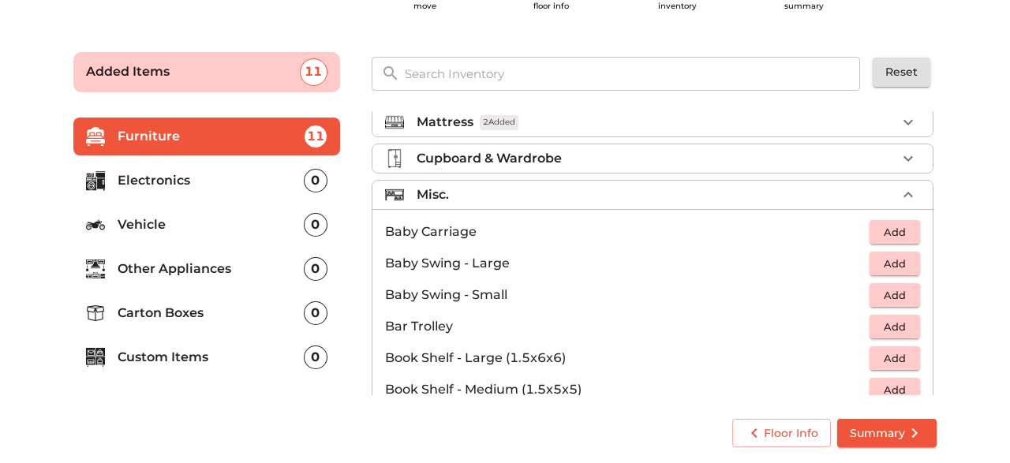
scroll to position [158, 0]
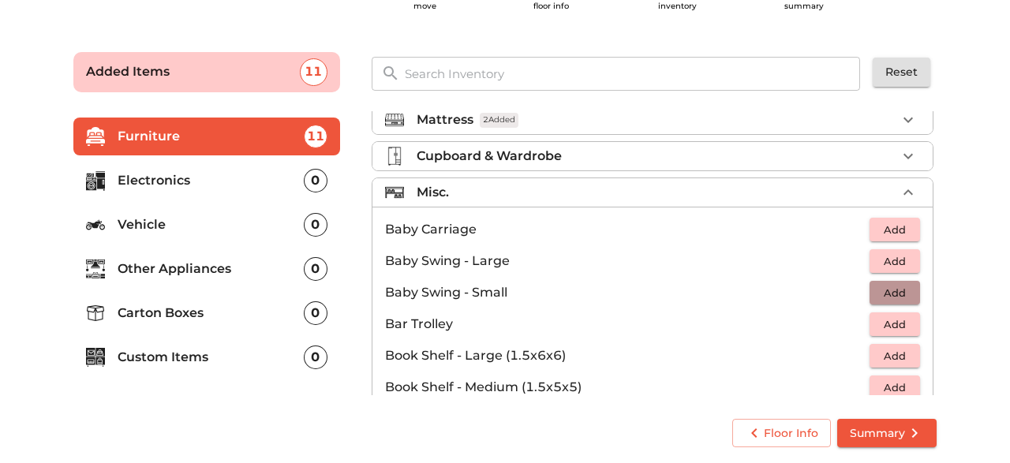
click at [899, 284] on span "Add" at bounding box center [894, 293] width 35 height 18
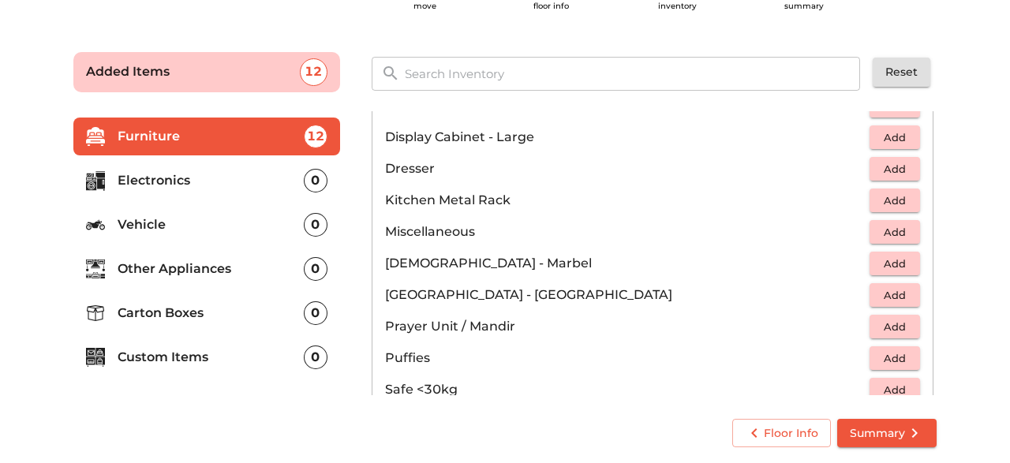
scroll to position [503, 0]
click at [889, 290] on span "Add" at bounding box center [894, 295] width 35 height 18
click at [859, 291] on icon "button" at bounding box center [860, 295] width 11 height 14
click at [905, 324] on span "Add" at bounding box center [894, 327] width 35 height 18
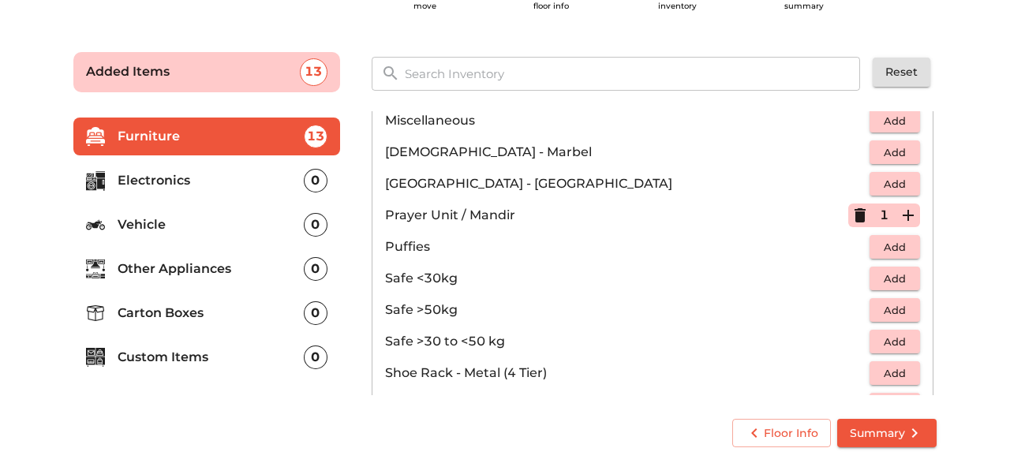
scroll to position [615, 0]
click at [866, 215] on icon "button" at bounding box center [860, 214] width 19 height 19
click at [911, 177] on span "Add" at bounding box center [894, 183] width 35 height 18
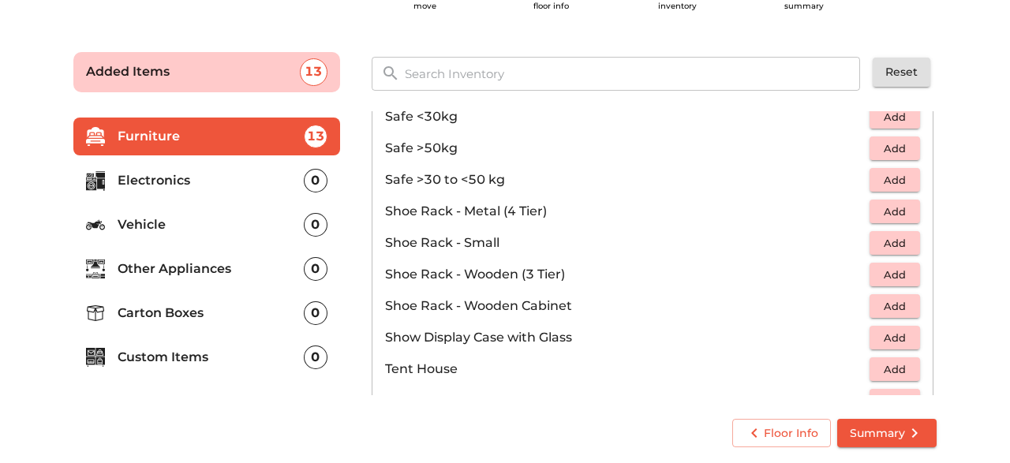
scroll to position [844, 0]
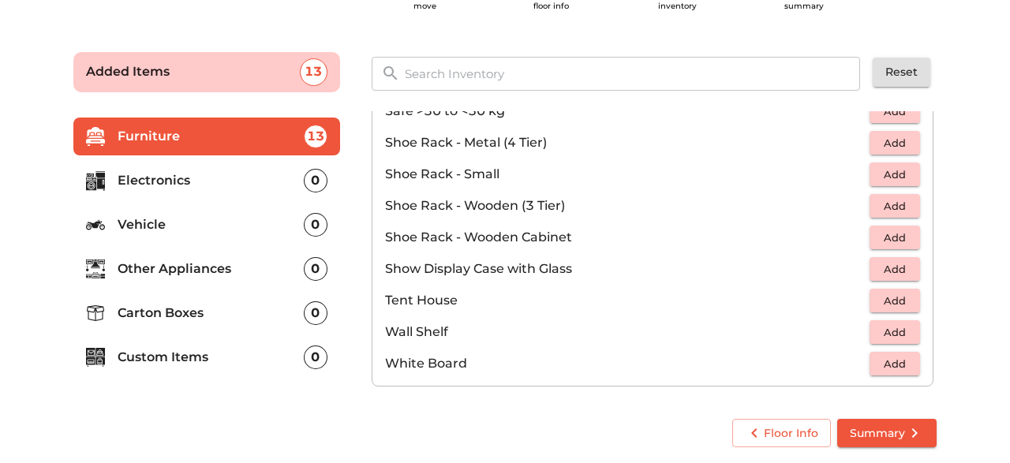
click at [202, 174] on p "Electronics" at bounding box center [211, 180] width 186 height 19
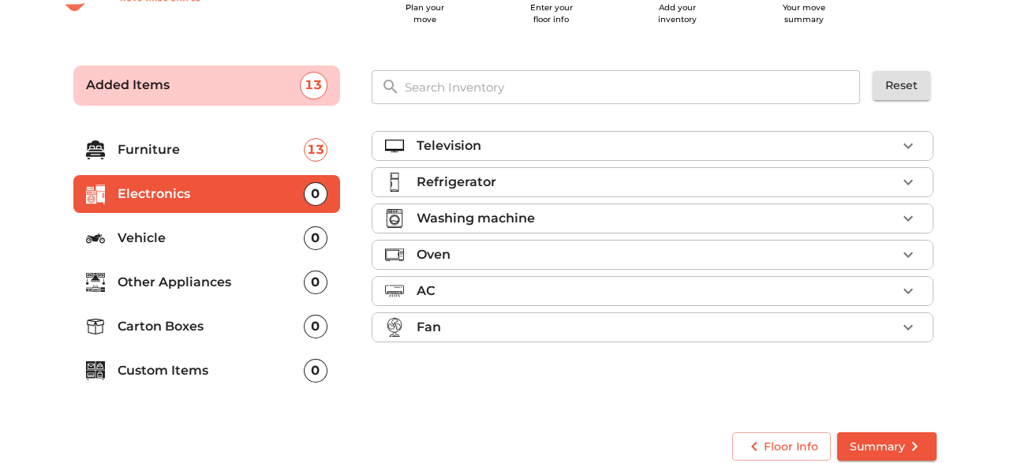
scroll to position [61, 0]
click at [691, 148] on div "Television" at bounding box center [657, 146] width 480 height 19
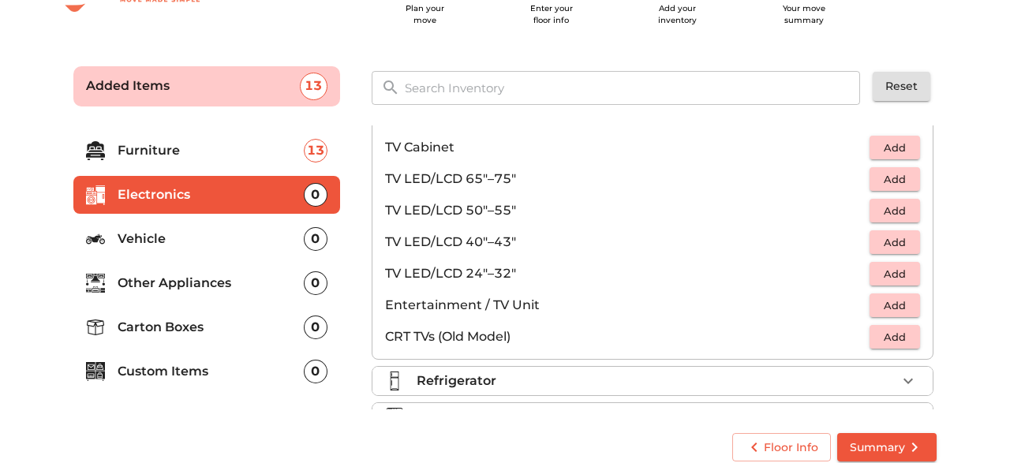
scroll to position [37, 0]
click at [889, 205] on span "Add" at bounding box center [894, 210] width 35 height 18
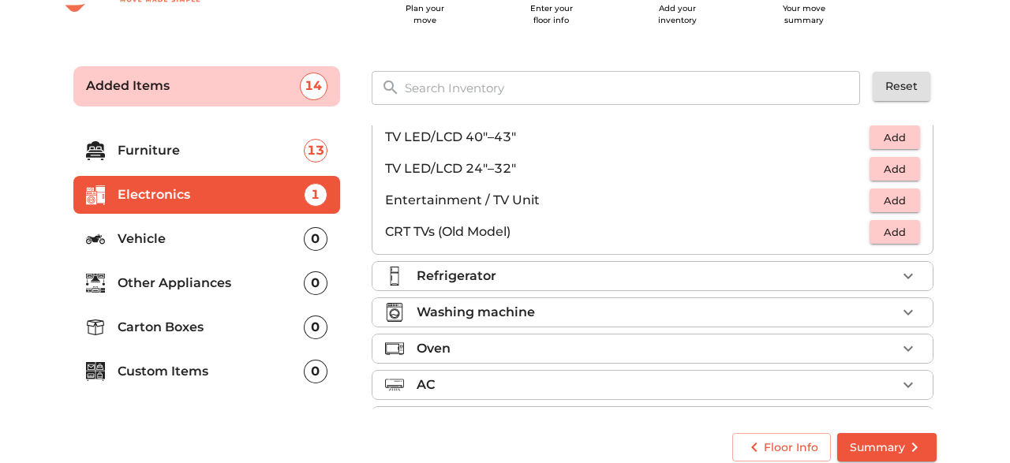
click at [569, 275] on div "Refrigerator" at bounding box center [657, 276] width 480 height 19
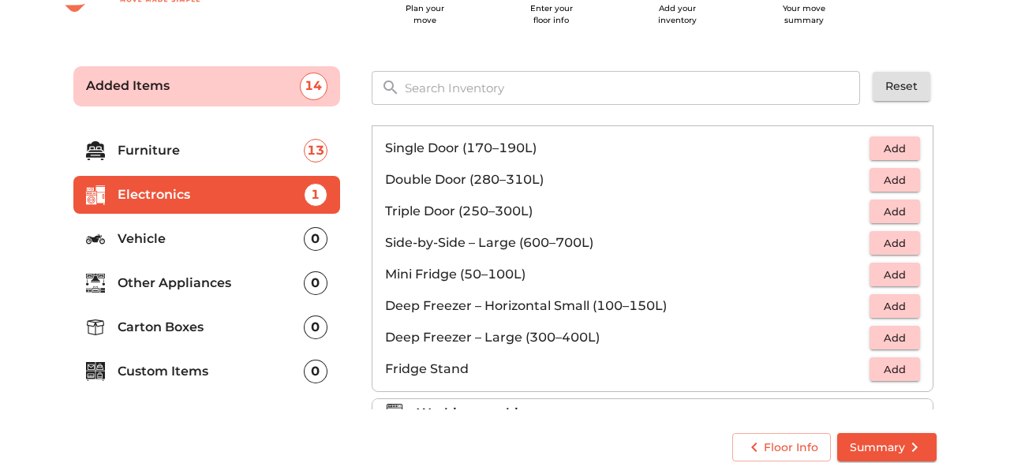
scroll to position [71, 0]
click at [902, 178] on span "Add" at bounding box center [894, 181] width 35 height 18
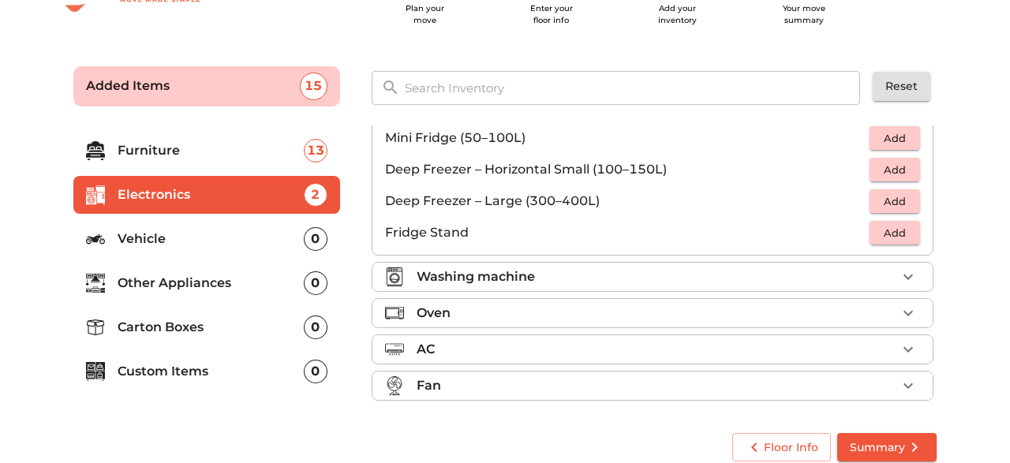
click at [569, 269] on div "Washing machine" at bounding box center [657, 277] width 480 height 19
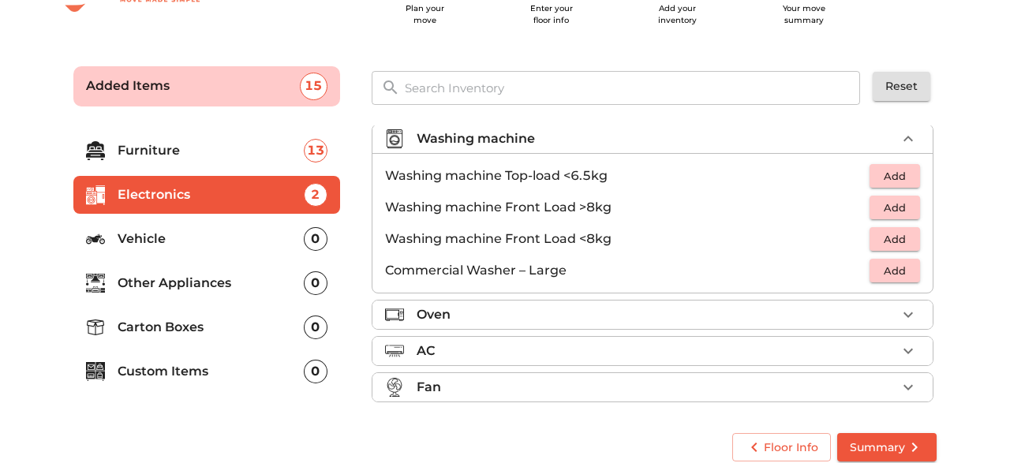
scroll to position [82, 0]
click at [896, 236] on span "Add" at bounding box center [894, 238] width 35 height 18
click at [702, 305] on div "Oven" at bounding box center [657, 313] width 480 height 19
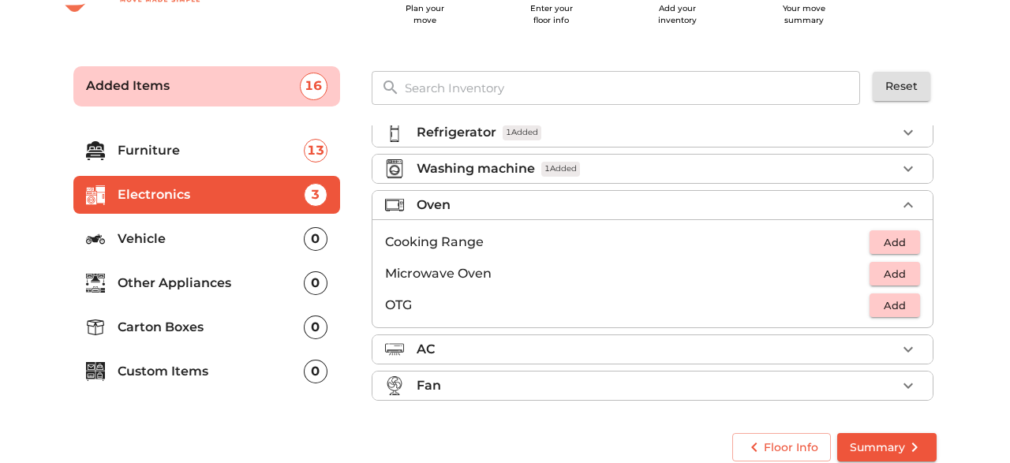
scroll to position [75, 0]
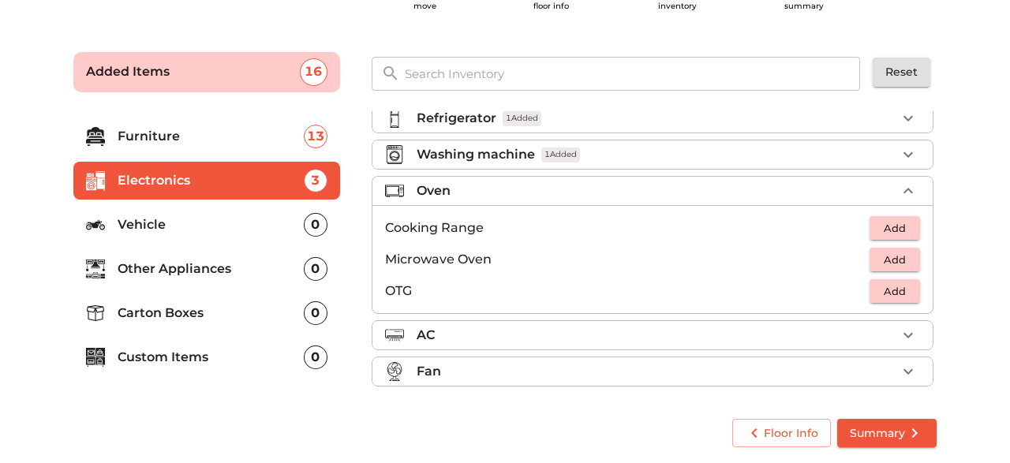
click at [590, 362] on div "Fan" at bounding box center [657, 371] width 480 height 19
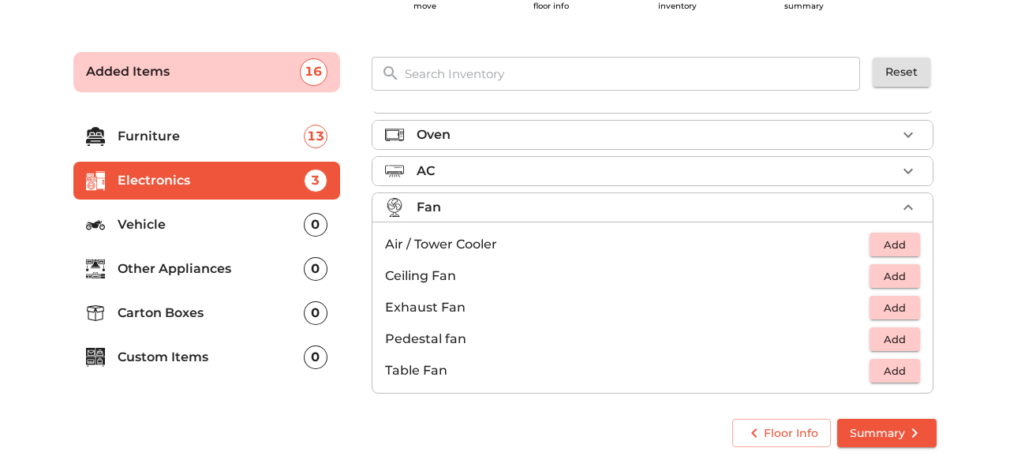
scroll to position [114, 0]
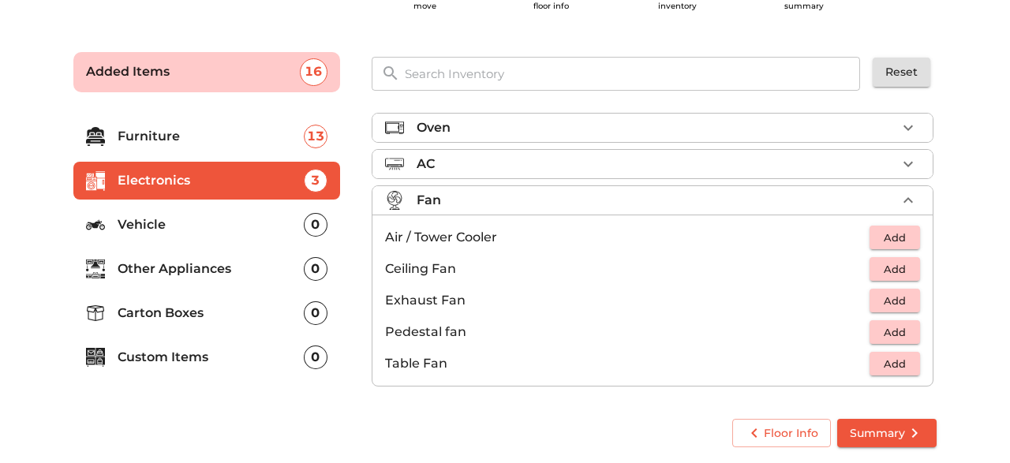
click at [188, 272] on p "Other Appliances" at bounding box center [211, 269] width 186 height 19
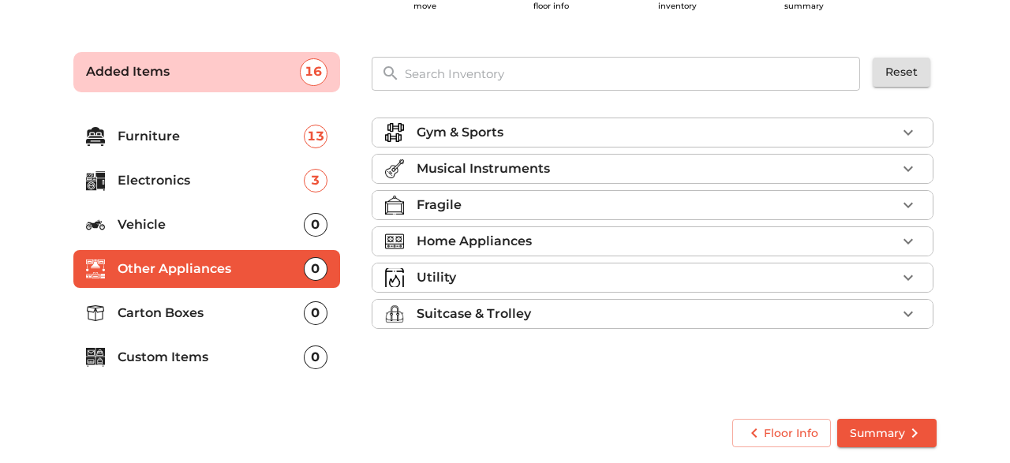
scroll to position [0, 0]
click at [536, 202] on div "Fragile" at bounding box center [657, 205] width 480 height 19
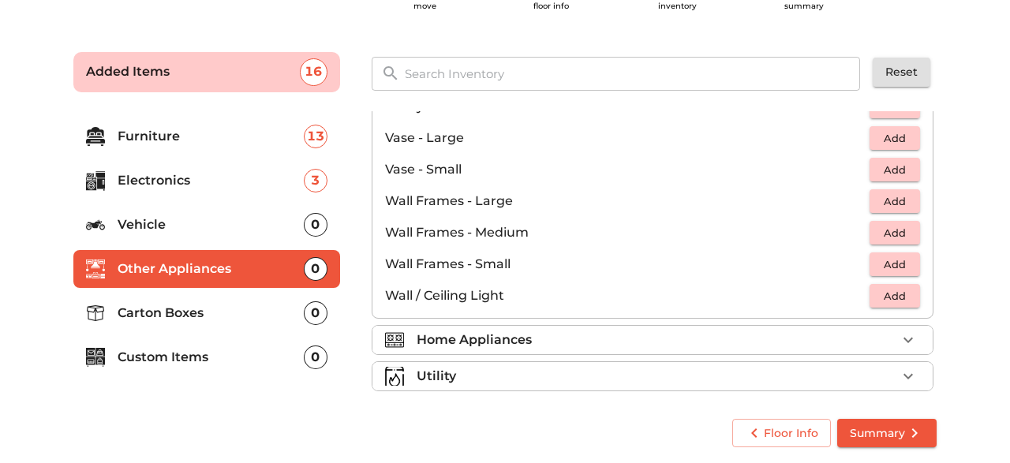
scroll to position [1018, 0]
click at [892, 228] on span "Add" at bounding box center [894, 235] width 35 height 18
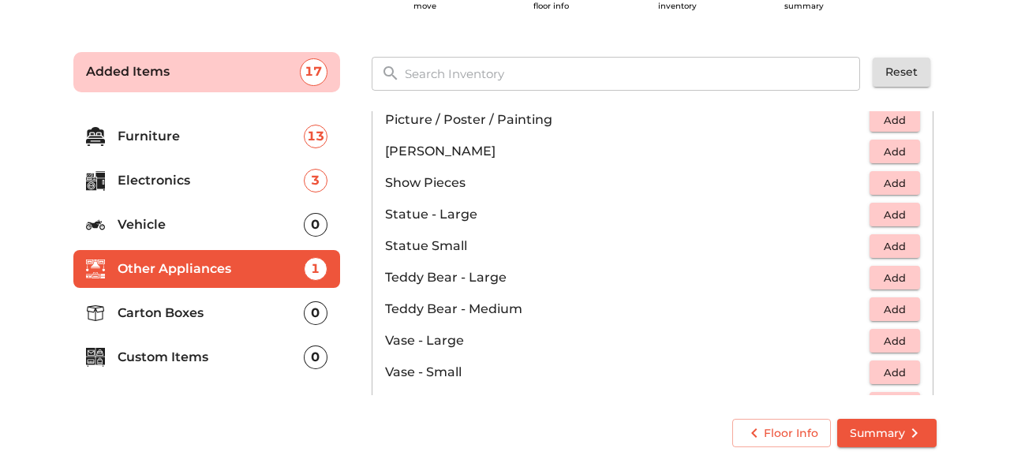
scroll to position [814, 0]
click at [907, 251] on span "Add" at bounding box center [894, 249] width 35 height 18
click at [904, 181] on span "Add" at bounding box center [894, 186] width 35 height 18
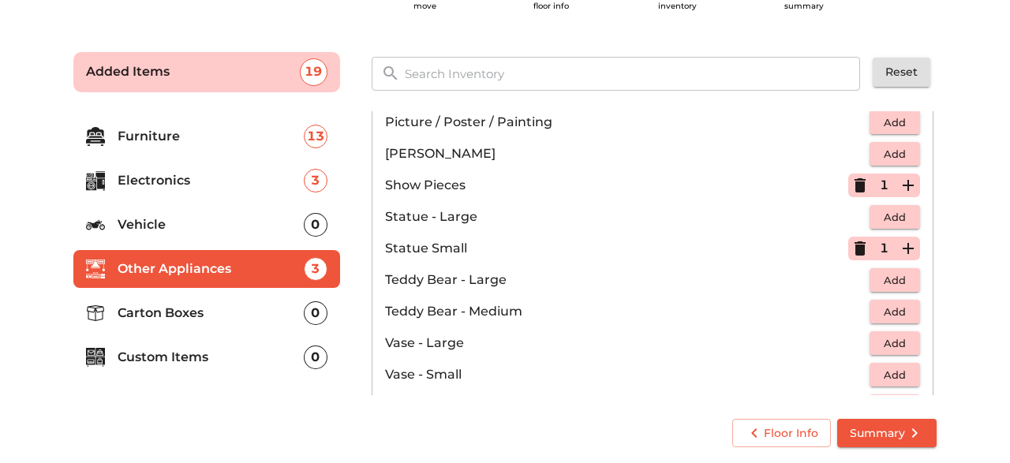
click at [907, 182] on icon "button" at bounding box center [908, 185] width 19 height 19
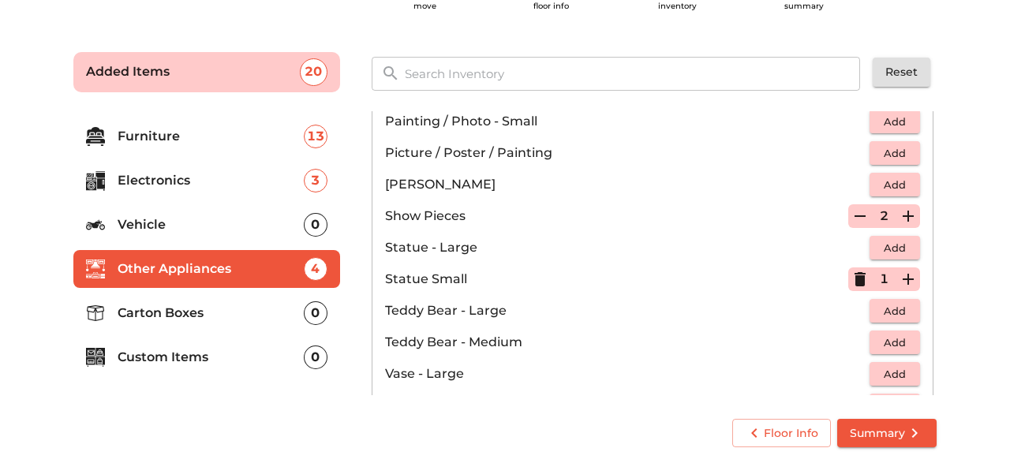
scroll to position [783, 0]
click at [911, 282] on icon "button" at bounding box center [908, 280] width 19 height 19
click at [911, 276] on icon "button" at bounding box center [908, 280] width 19 height 19
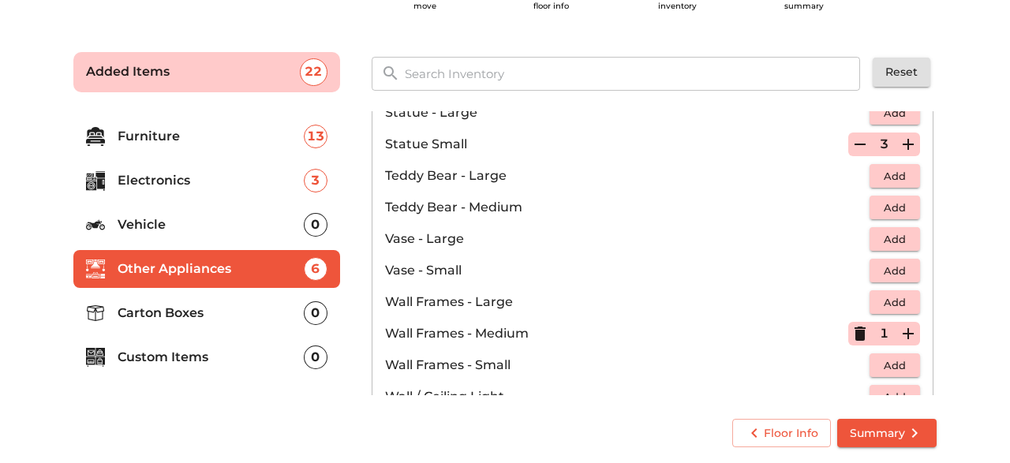
scroll to position [827, 0]
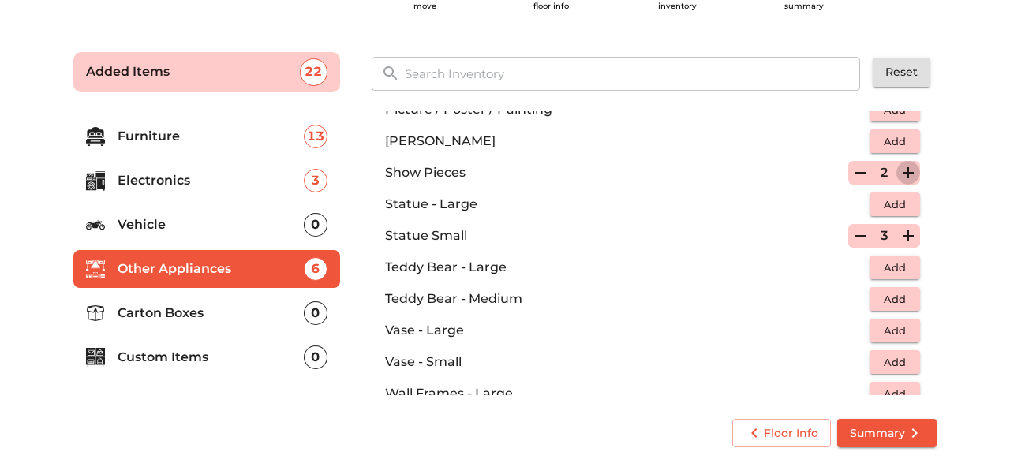
click at [907, 169] on icon "button" at bounding box center [908, 172] width 19 height 19
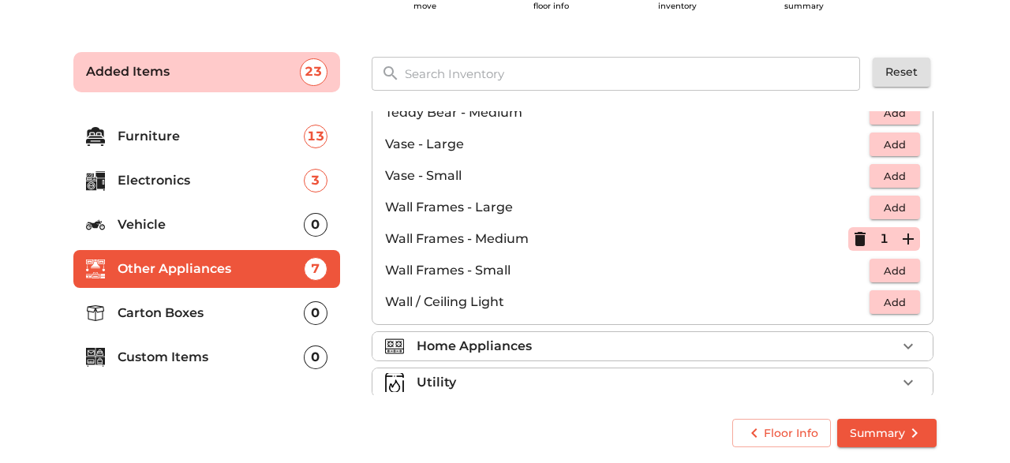
scroll to position [1061, 0]
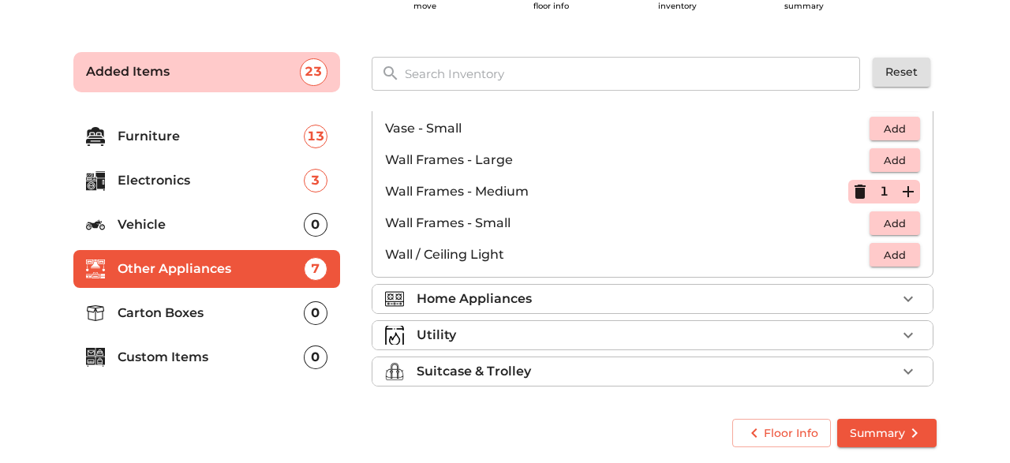
click at [678, 301] on div "Home Appliances" at bounding box center [657, 299] width 480 height 19
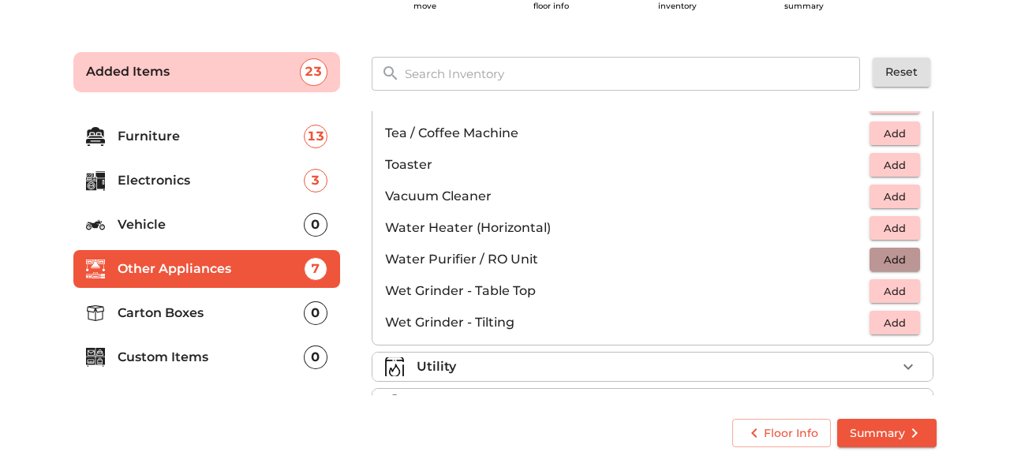
click at [896, 257] on span "Add" at bounding box center [894, 260] width 35 height 18
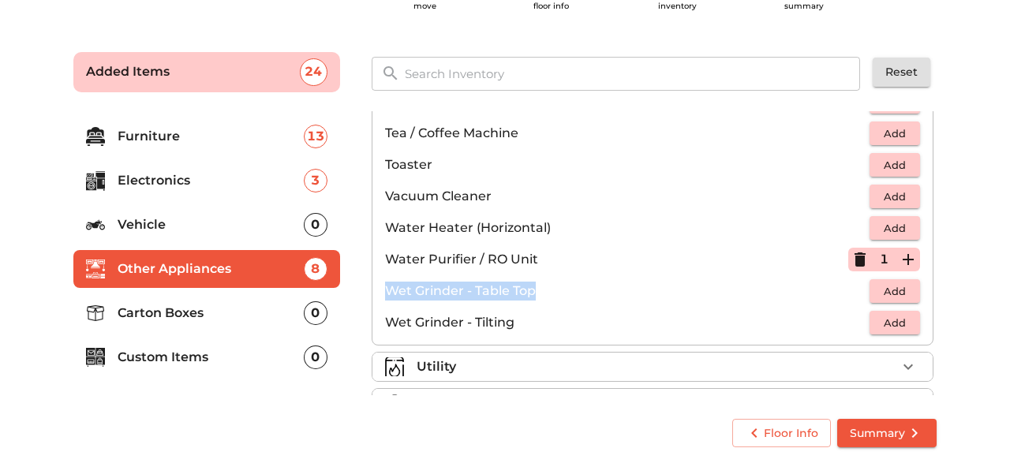
drag, startPoint x: 387, startPoint y: 286, endPoint x: 563, endPoint y: 290, distance: 176.0
click at [563, 290] on p "Wet Grinder - Table Top" at bounding box center [627, 291] width 485 height 19
copy p "Wet Grinder - Table Top"
click at [915, 283] on button "Add" at bounding box center [895, 291] width 51 height 24
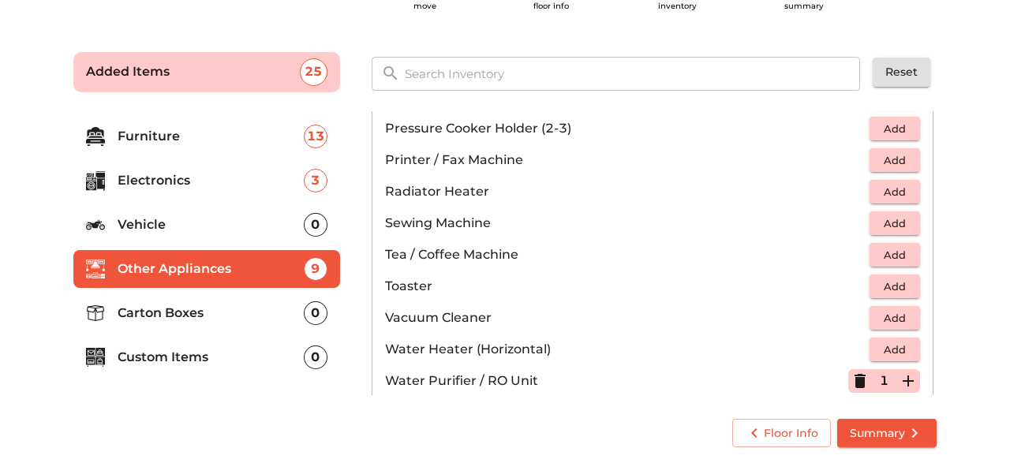
scroll to position [938, 0]
click at [897, 254] on span "Add" at bounding box center [894, 256] width 35 height 18
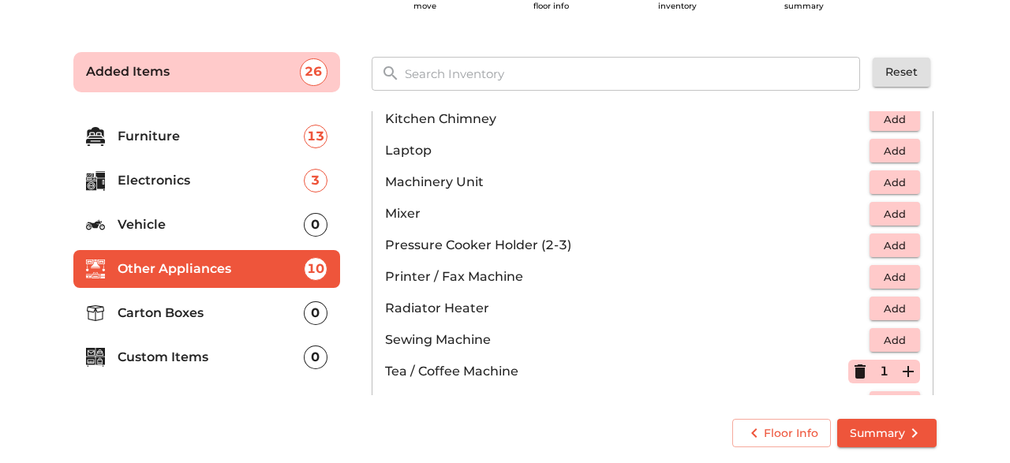
scroll to position [782, 0]
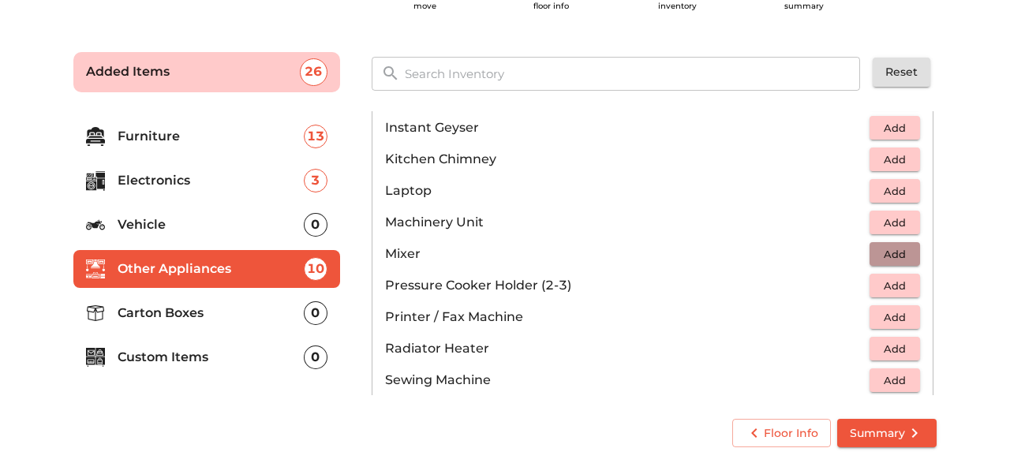
click at [898, 251] on span "Add" at bounding box center [894, 254] width 35 height 18
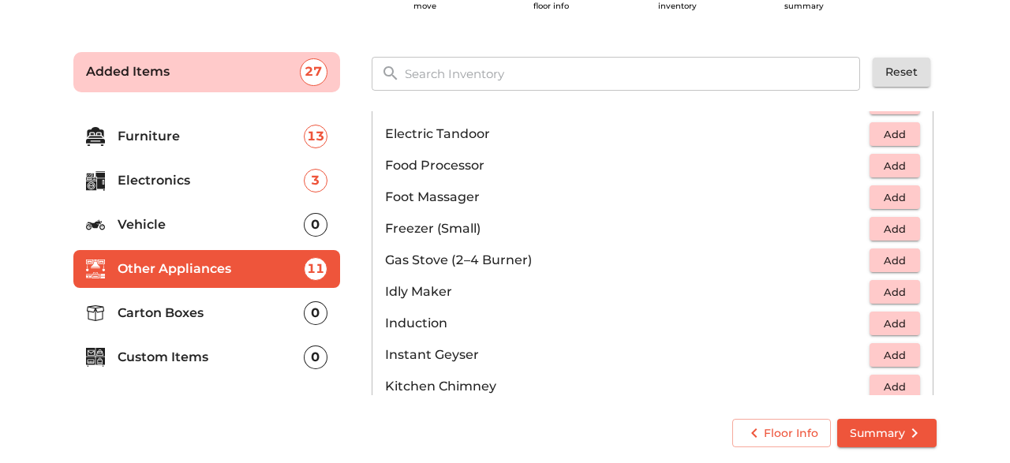
scroll to position [554, 0]
click at [911, 253] on span "Add" at bounding box center [894, 262] width 35 height 18
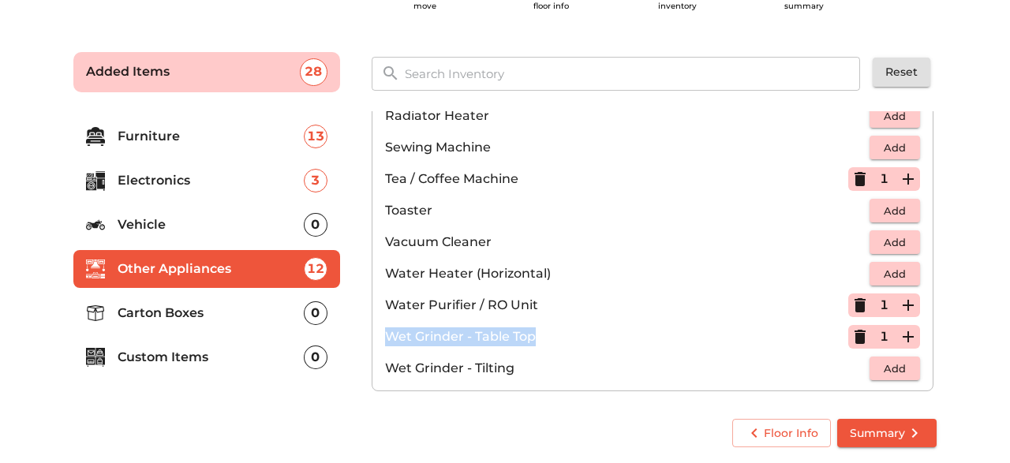
scroll to position [1092, 0]
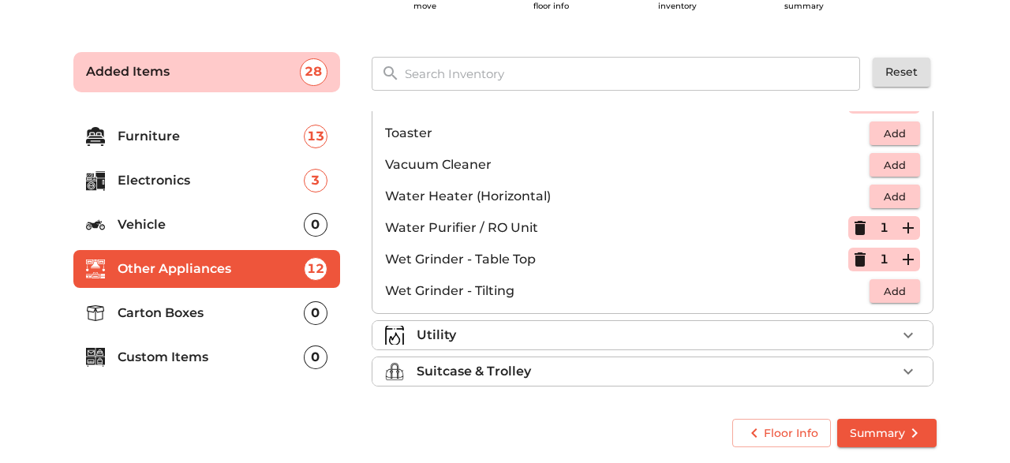
click at [476, 327] on div "Utility" at bounding box center [657, 335] width 480 height 19
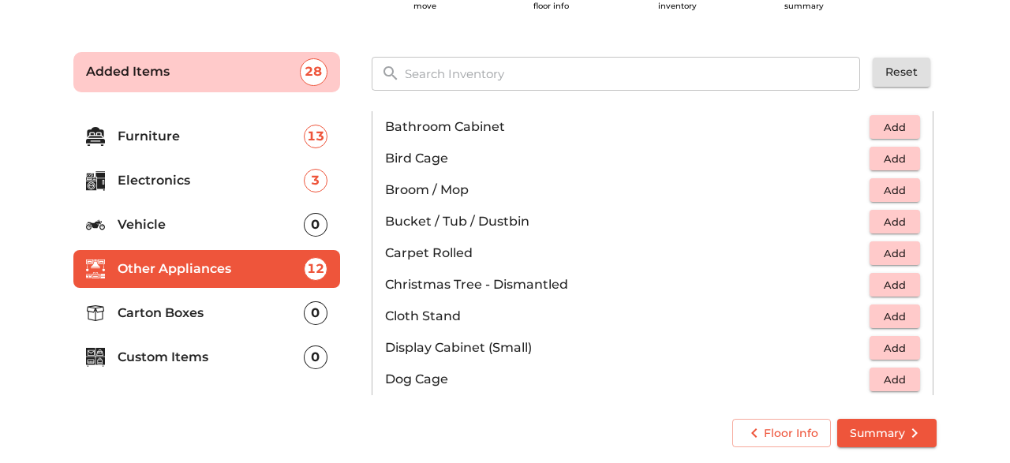
scroll to position [294, 0]
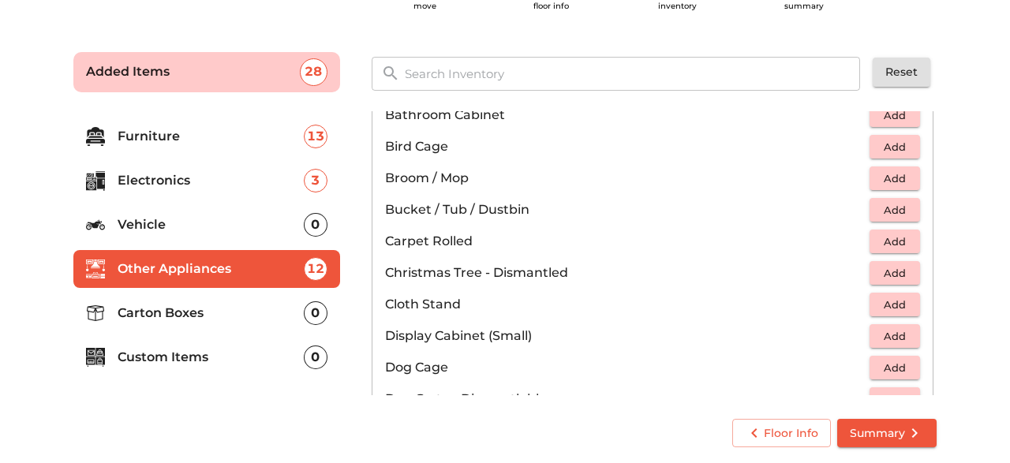
click at [905, 201] on span "Add" at bounding box center [894, 210] width 35 height 18
click at [908, 208] on icon "button" at bounding box center [908, 209] width 11 height 11
click at [908, 178] on span "Add" at bounding box center [894, 179] width 35 height 18
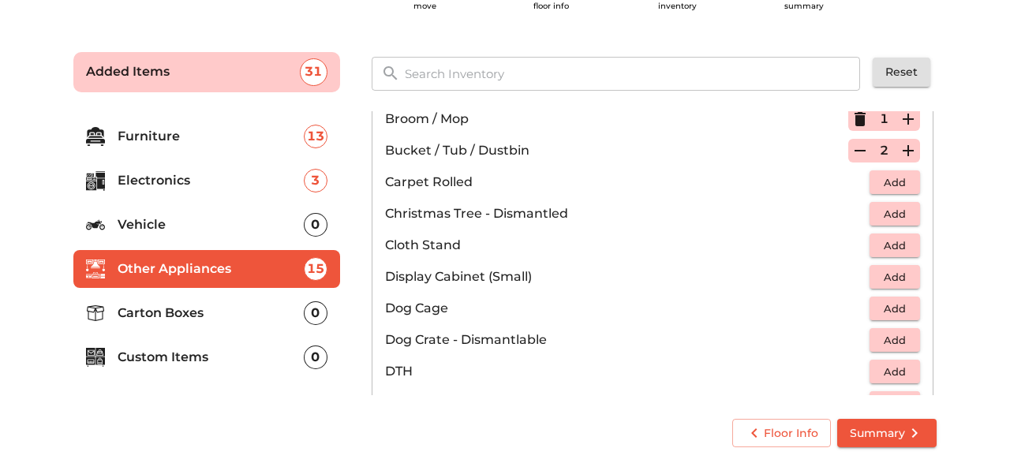
scroll to position [354, 0]
click at [910, 244] on span "Add" at bounding box center [894, 246] width 35 height 18
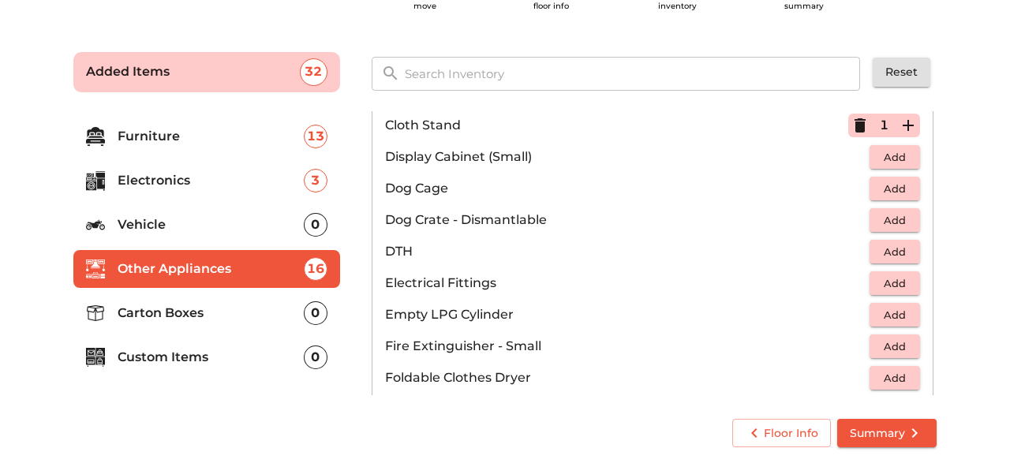
scroll to position [476, 0]
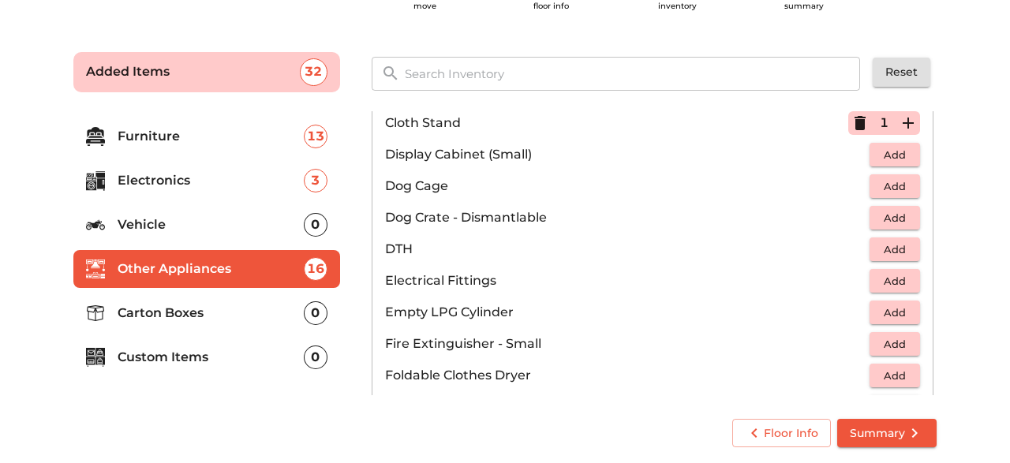
click at [911, 251] on span "Add" at bounding box center [894, 250] width 35 height 18
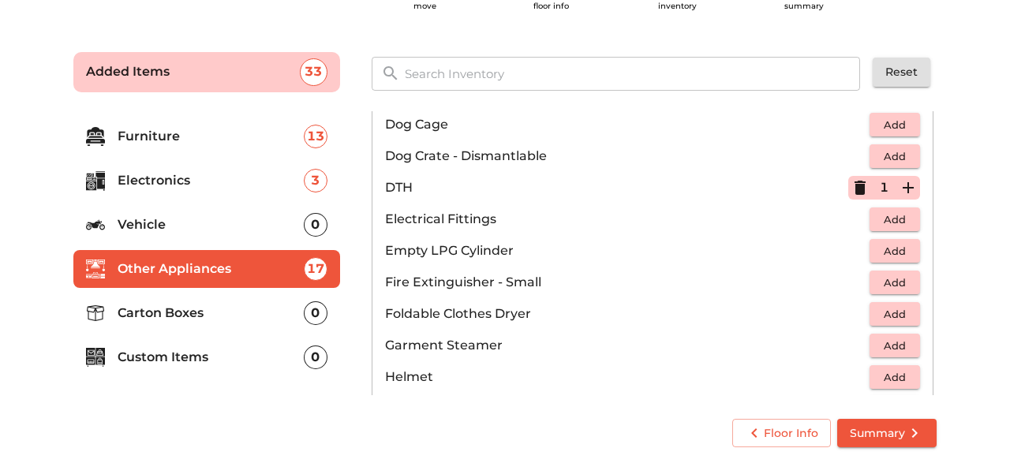
scroll to position [541, 0]
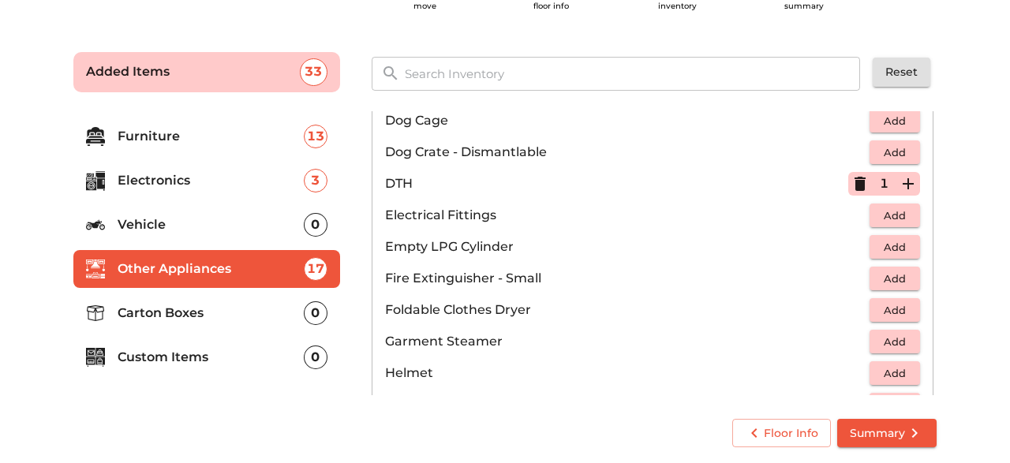
click at [898, 303] on span "Add" at bounding box center [894, 310] width 35 height 18
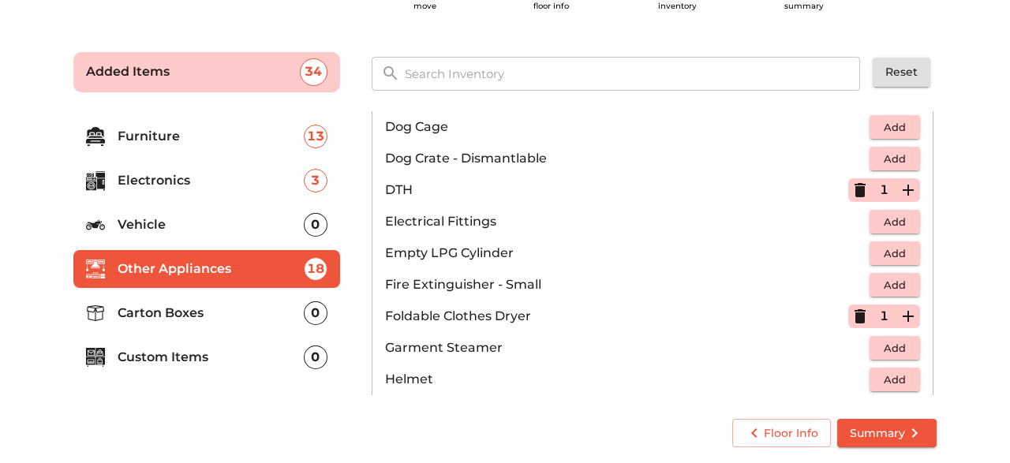
scroll to position [548, 0]
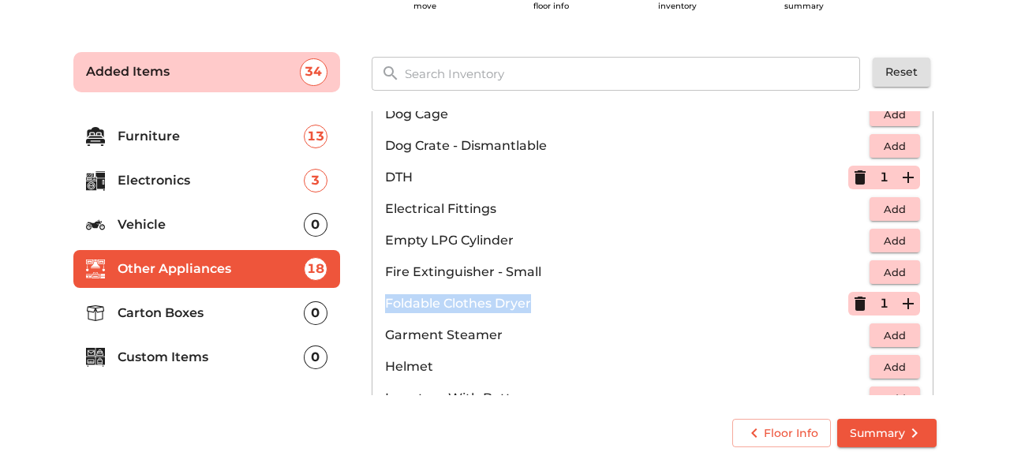
drag, startPoint x: 387, startPoint y: 301, endPoint x: 553, endPoint y: 301, distance: 165.7
click at [553, 301] on p "Foldable Clothes Dryer" at bounding box center [616, 303] width 463 height 19
copy p "Foldable Clothes Dryer"
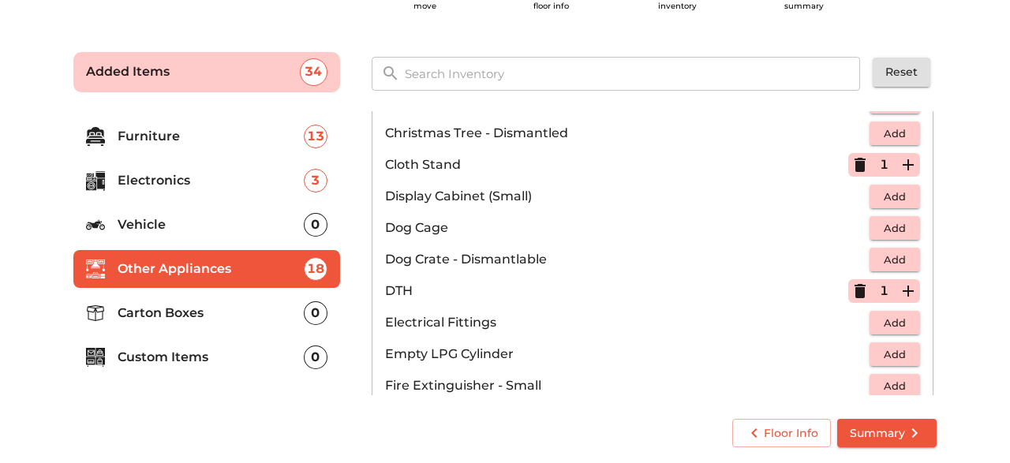
scroll to position [432, 0]
click at [861, 162] on icon "button" at bounding box center [860, 166] width 11 height 14
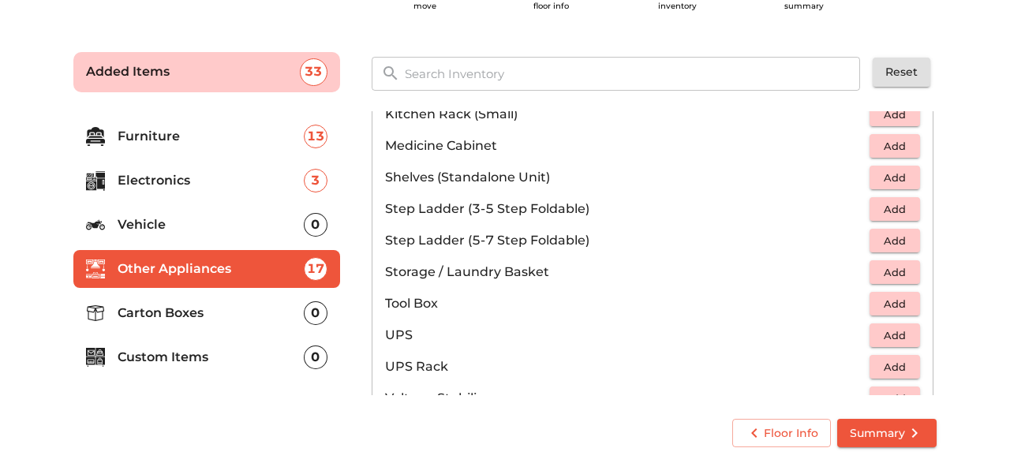
scroll to position [896, 0]
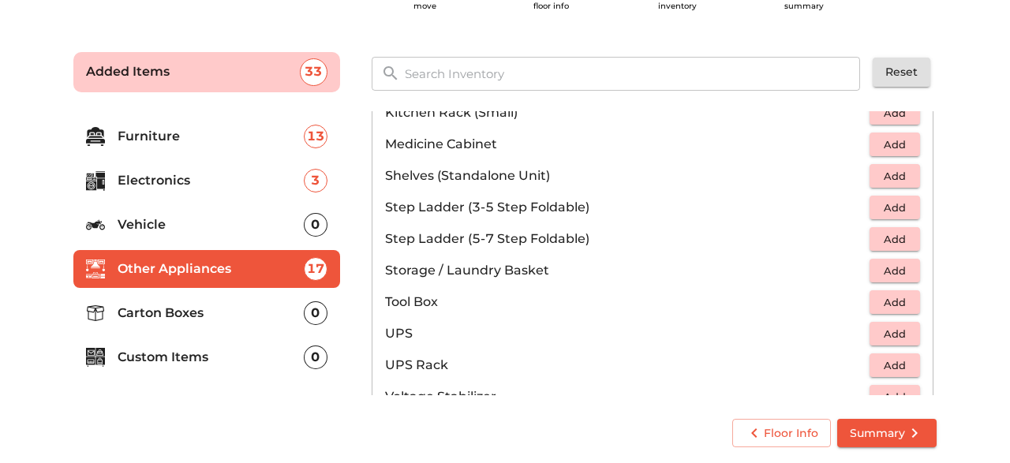
click at [908, 267] on span "Add" at bounding box center [894, 271] width 35 height 18
click at [908, 267] on icon "button" at bounding box center [908, 270] width 11 height 11
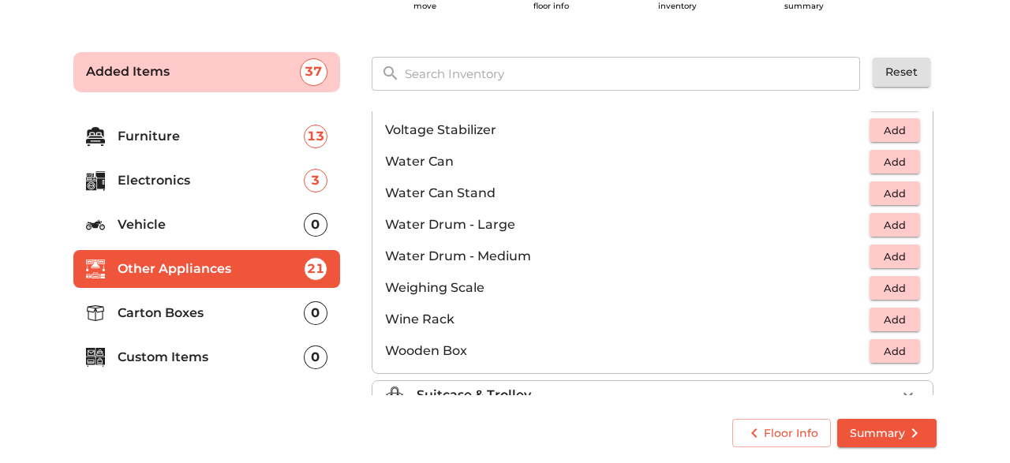
scroll to position [1187, 0]
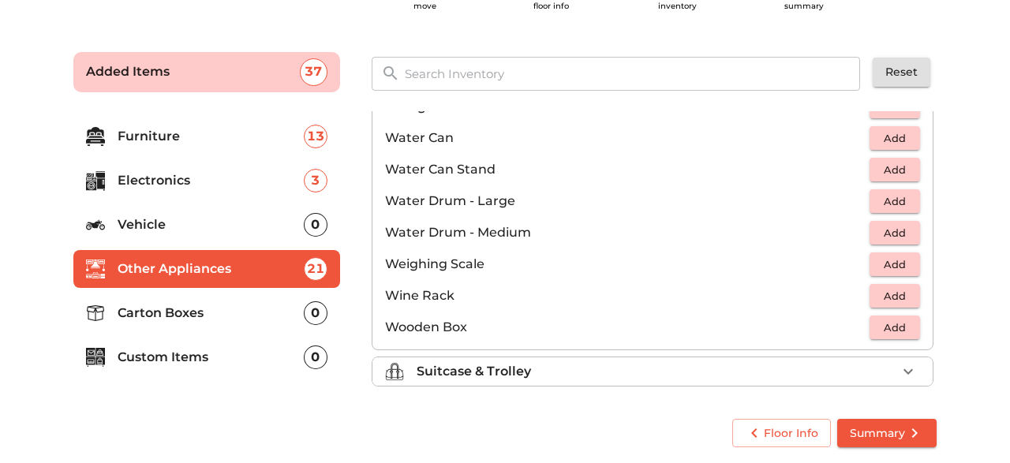
click at [627, 367] on div "Suitcase & Trolley" at bounding box center [657, 371] width 480 height 19
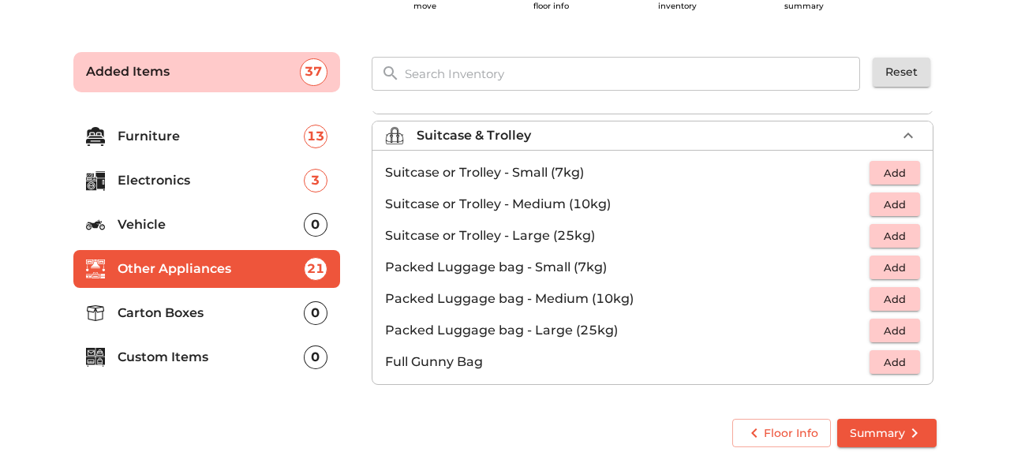
scroll to position [177, 0]
click at [223, 318] on p "Carton Boxes" at bounding box center [211, 313] width 186 height 19
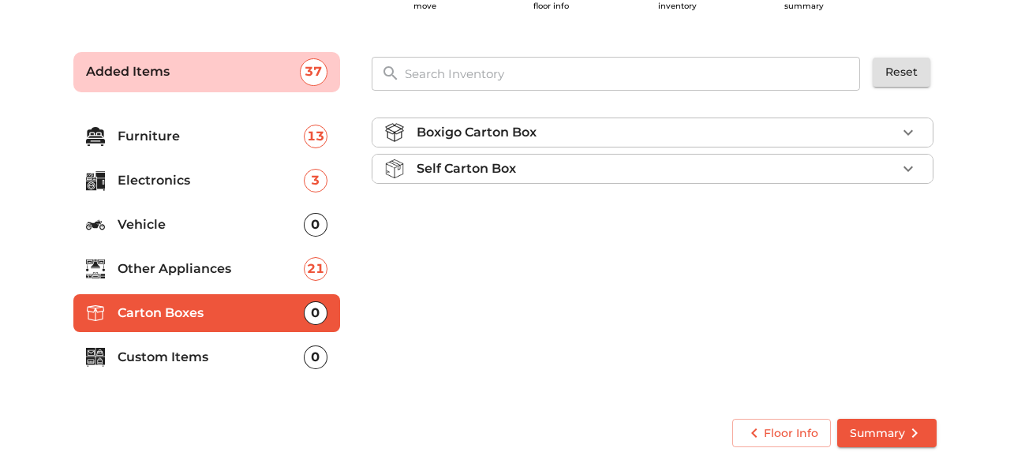
click at [568, 139] on div "Boxigo Carton Box" at bounding box center [657, 132] width 480 height 19
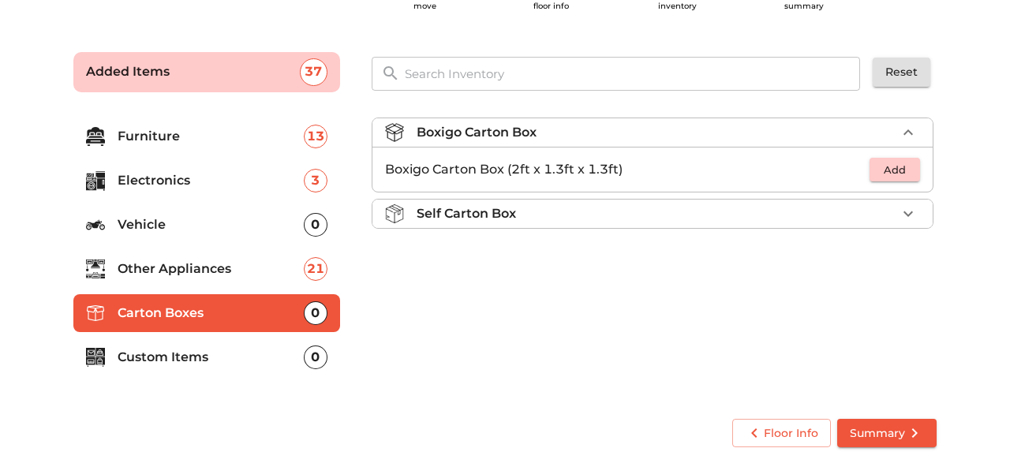
click at [898, 169] on span "Add" at bounding box center [894, 170] width 35 height 18
click at [908, 171] on icon "button" at bounding box center [908, 169] width 11 height 11
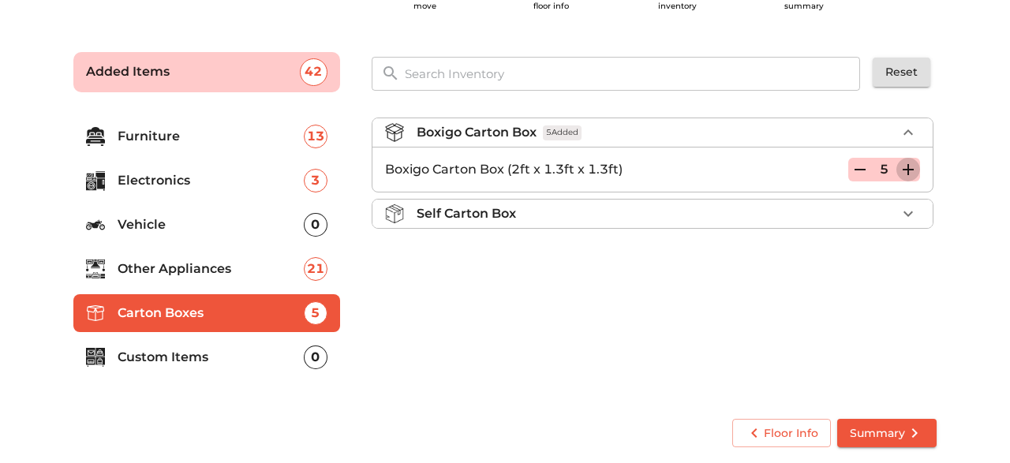
click at [908, 171] on icon "button" at bounding box center [908, 169] width 11 height 11
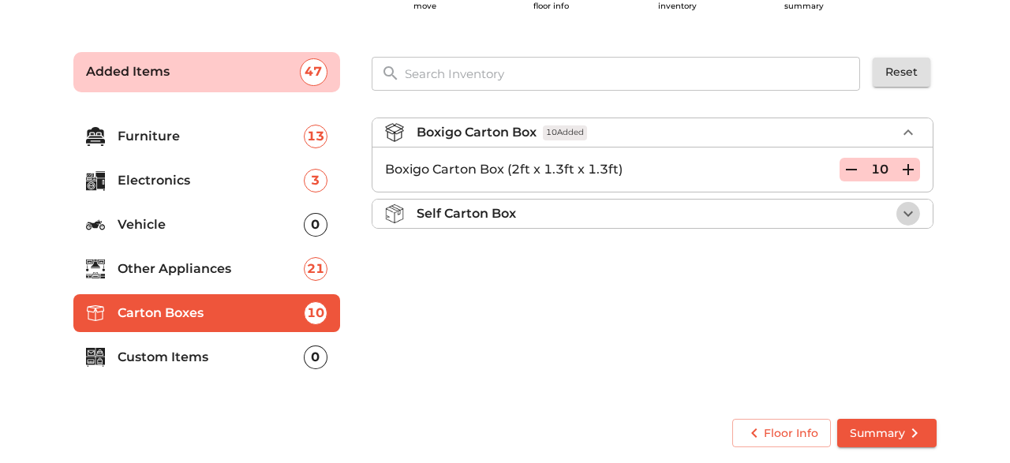
click at [901, 217] on icon "button" at bounding box center [908, 213] width 19 height 19
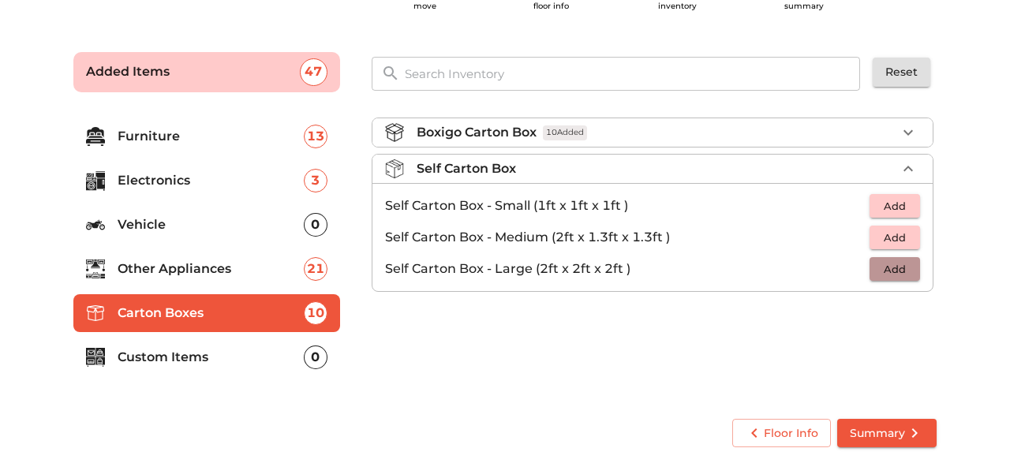
click at [907, 267] on span "Add" at bounding box center [894, 269] width 35 height 18
click at [911, 239] on span "Add" at bounding box center [894, 238] width 35 height 18
click at [909, 269] on icon "button" at bounding box center [908, 269] width 11 height 11
click at [862, 238] on icon "button" at bounding box center [860, 237] width 11 height 14
click at [722, 127] on div "Boxigo Carton Box 10 Added" at bounding box center [657, 132] width 480 height 19
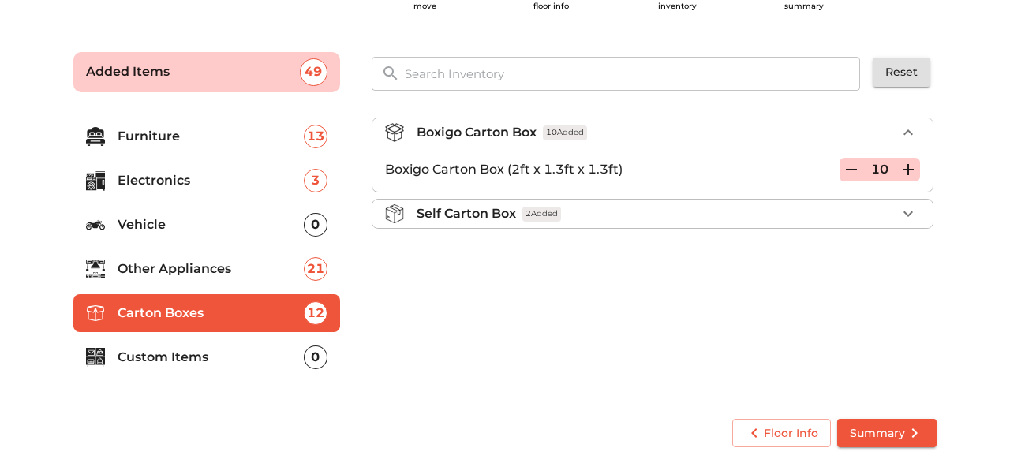
click at [728, 212] on div "Self Carton Box 2 Added" at bounding box center [657, 213] width 480 height 19
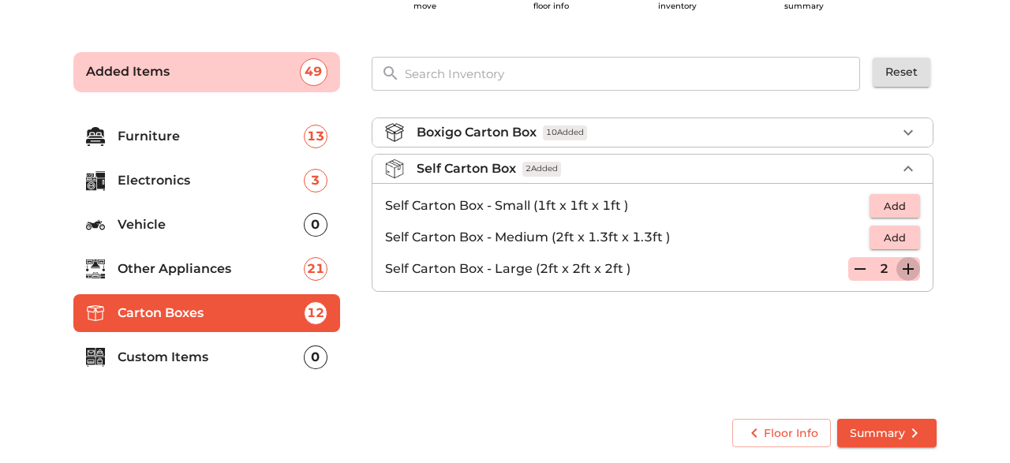
click at [909, 272] on icon "button" at bounding box center [908, 269] width 11 height 11
click at [856, 268] on icon "button" at bounding box center [860, 269] width 11 height 2
click at [820, 136] on div "Boxigo Carton Box 10 Added" at bounding box center [657, 132] width 480 height 19
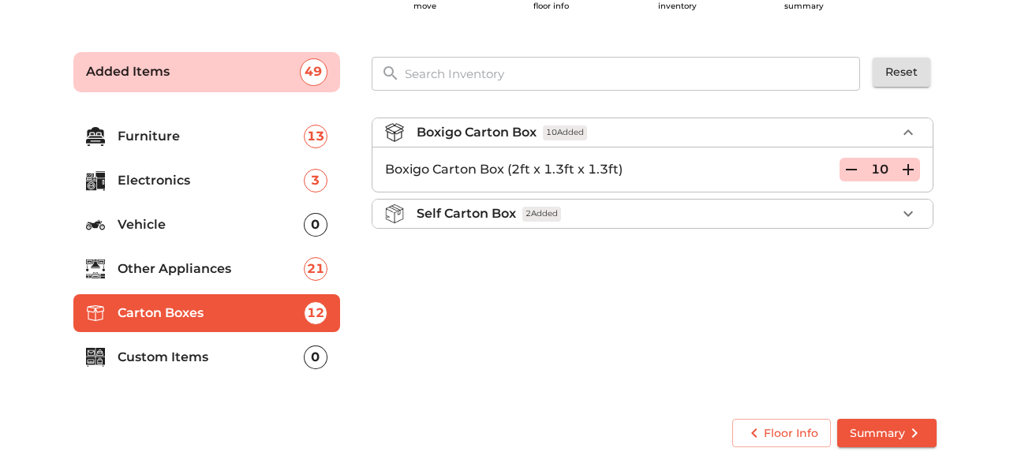
click at [206, 359] on p "Custom Items" at bounding box center [211, 357] width 186 height 19
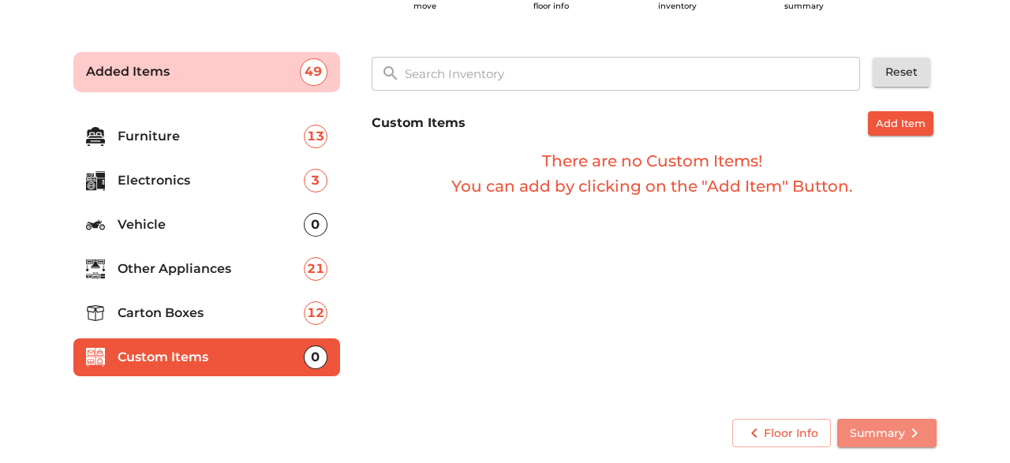
click at [888, 432] on span "Summary" at bounding box center [887, 434] width 74 height 20
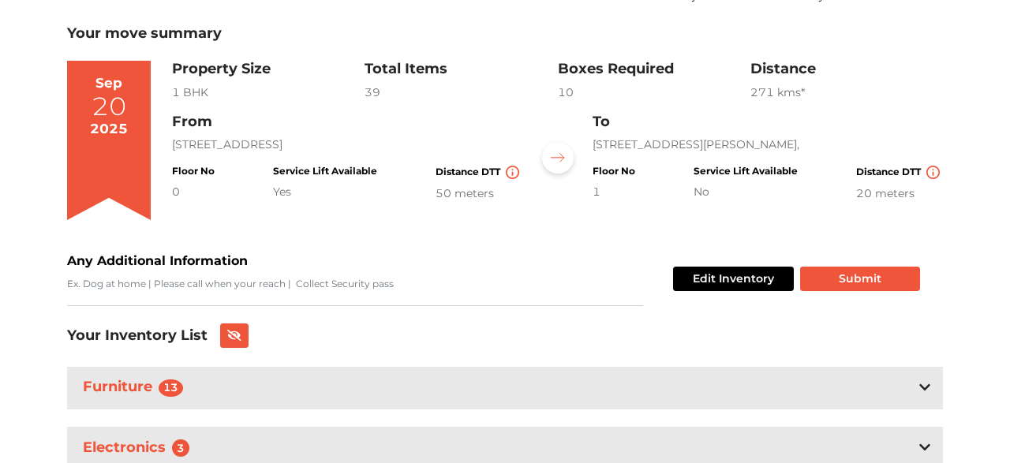
scroll to position [83, 0]
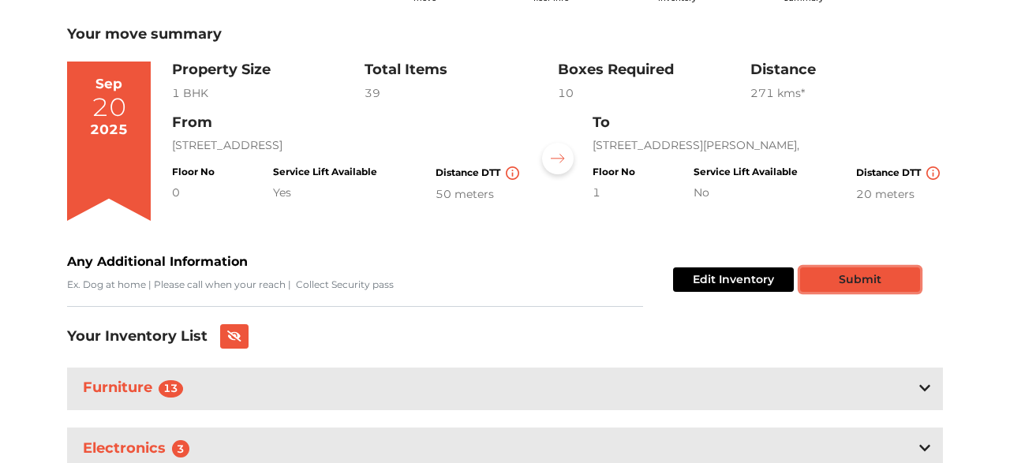
click at [866, 281] on button "Submit" at bounding box center [860, 280] width 120 height 24
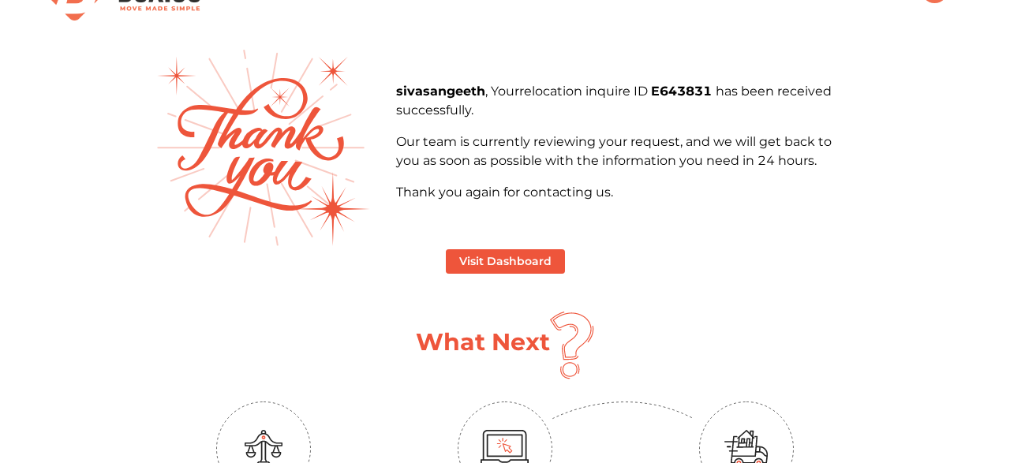
scroll to position [51, 0]
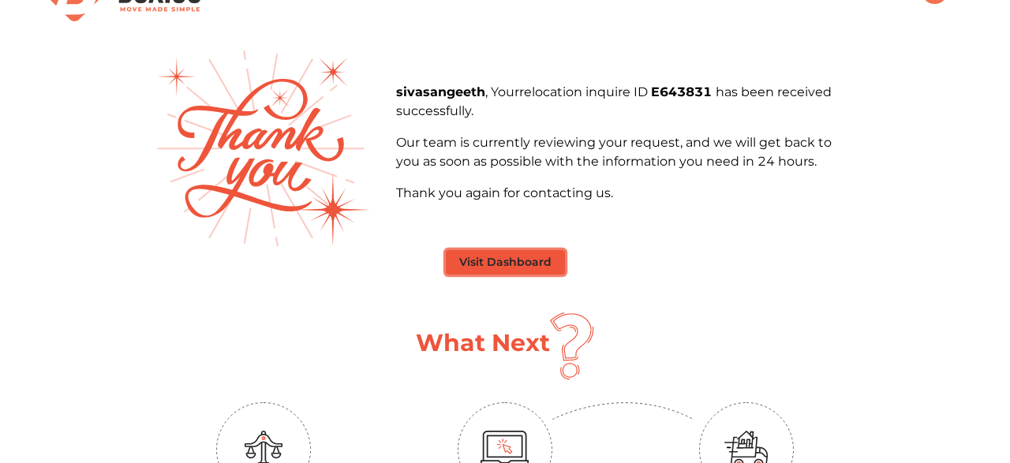
click at [511, 265] on button "Visit Dashboard" at bounding box center [505, 262] width 119 height 24
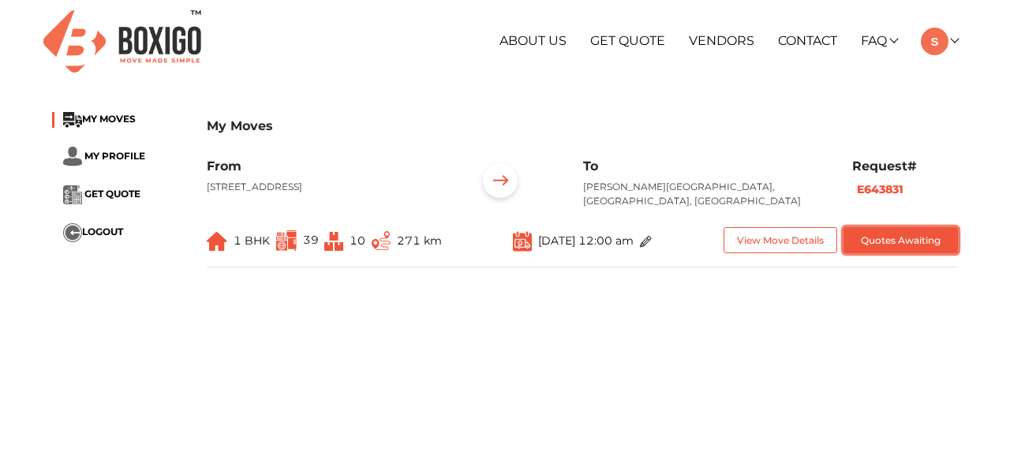
click at [900, 253] on button "Quotes Awaiting" at bounding box center [901, 240] width 114 height 26
click at [724, 40] on link "Vendors" at bounding box center [721, 40] width 65 height 15
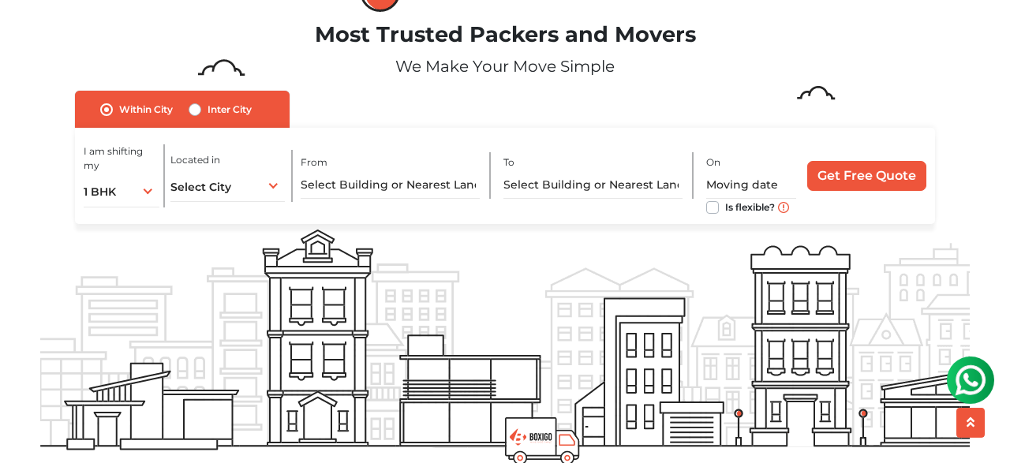
scroll to position [61, 0]
